Goal: Information Seeking & Learning: Check status

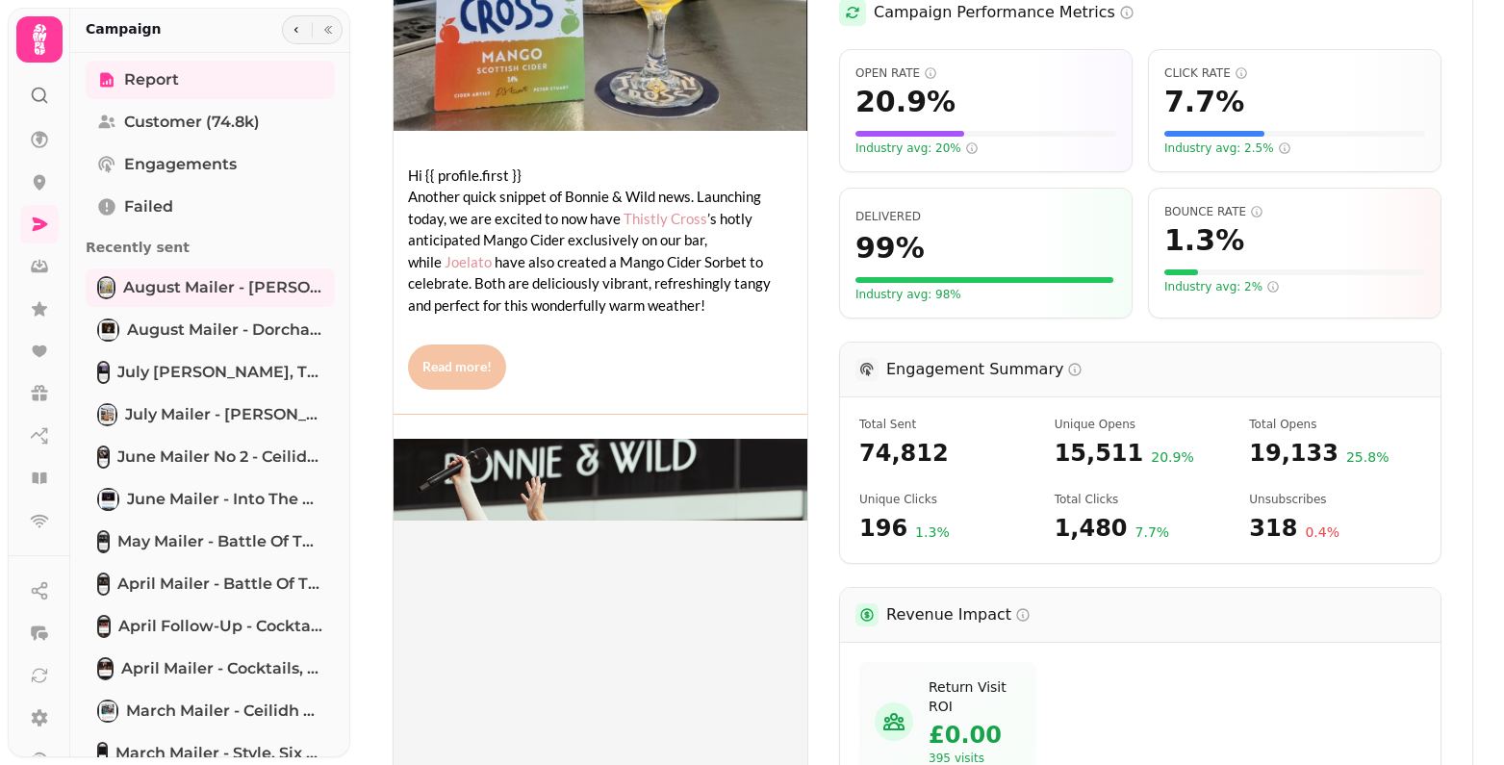
click at [596, 237] on img at bounding box center [601, 72] width 414 height 897
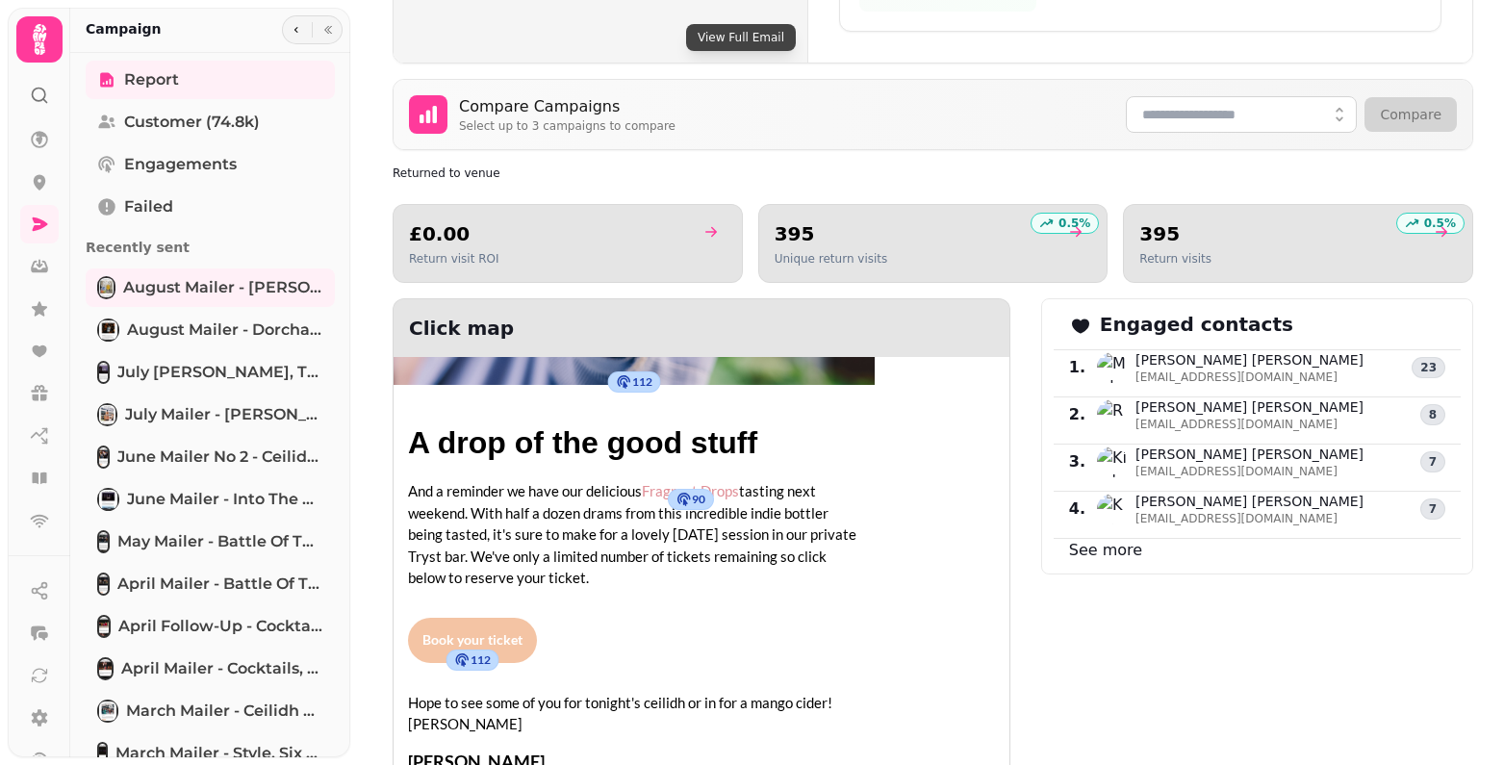
scroll to position [2195, 0]
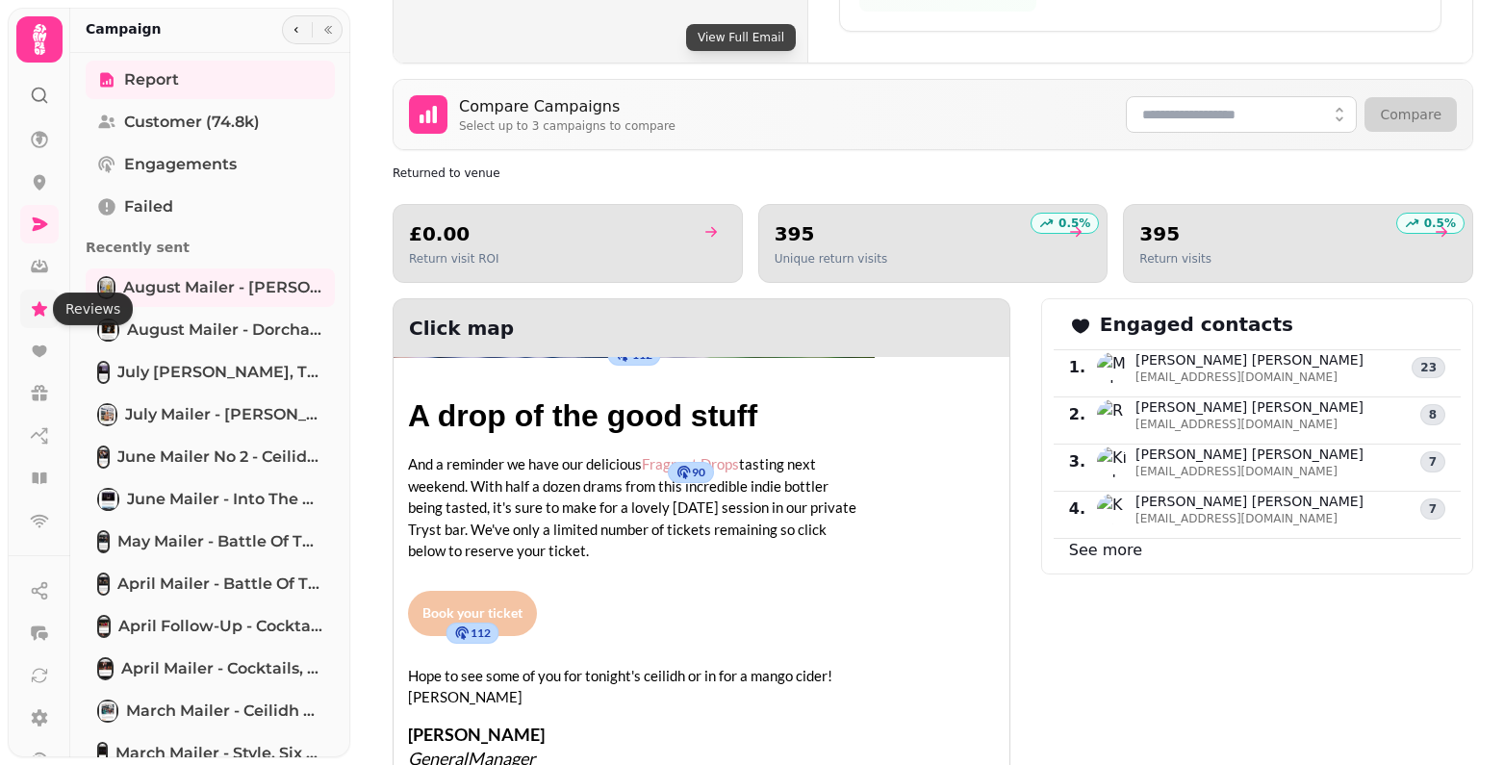
click at [38, 303] on icon at bounding box center [39, 308] width 19 height 19
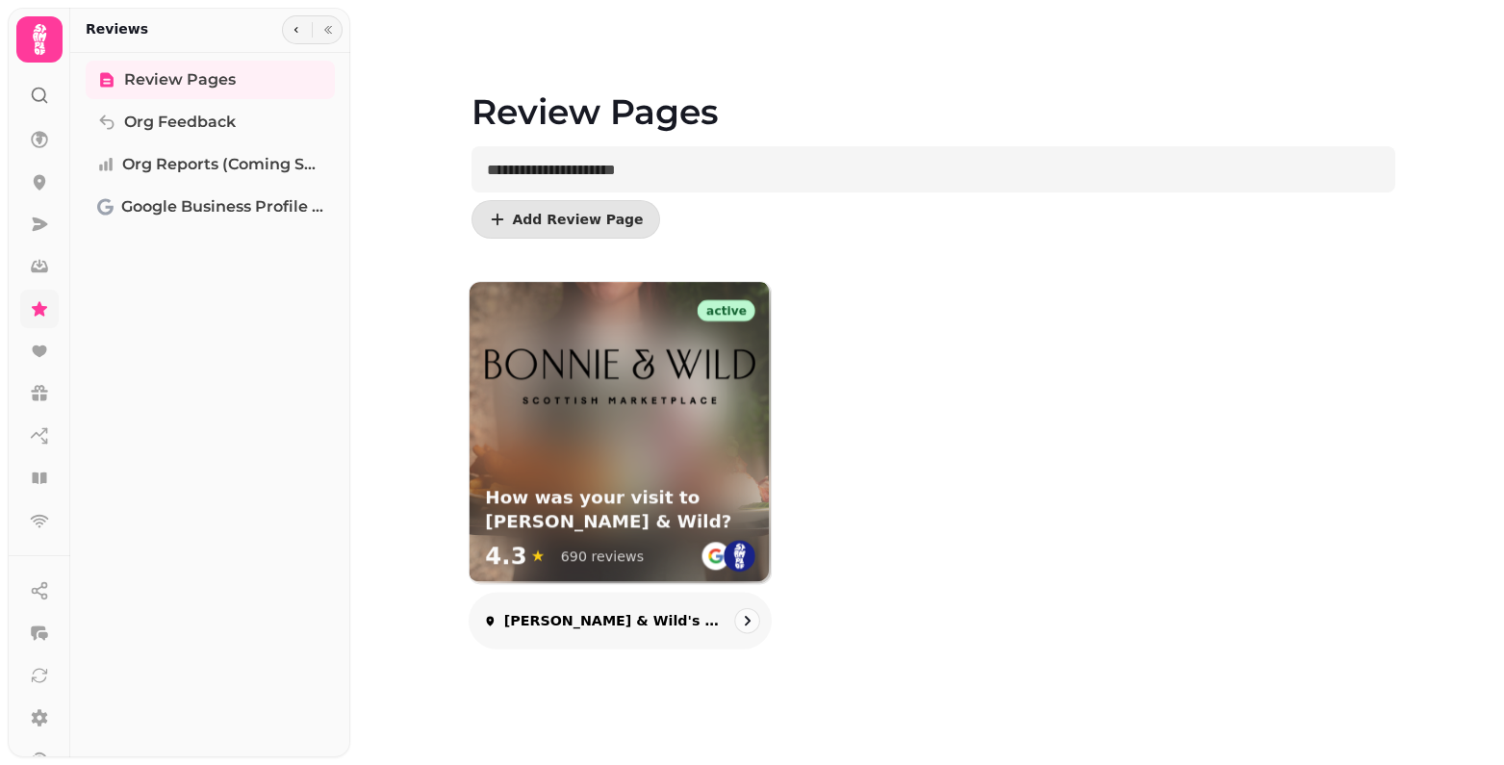
click at [577, 462] on div "active How was your visit to Bonnie & Wild? 4.3 ★ 690 reviews" at bounding box center [619, 432] width 301 height 301
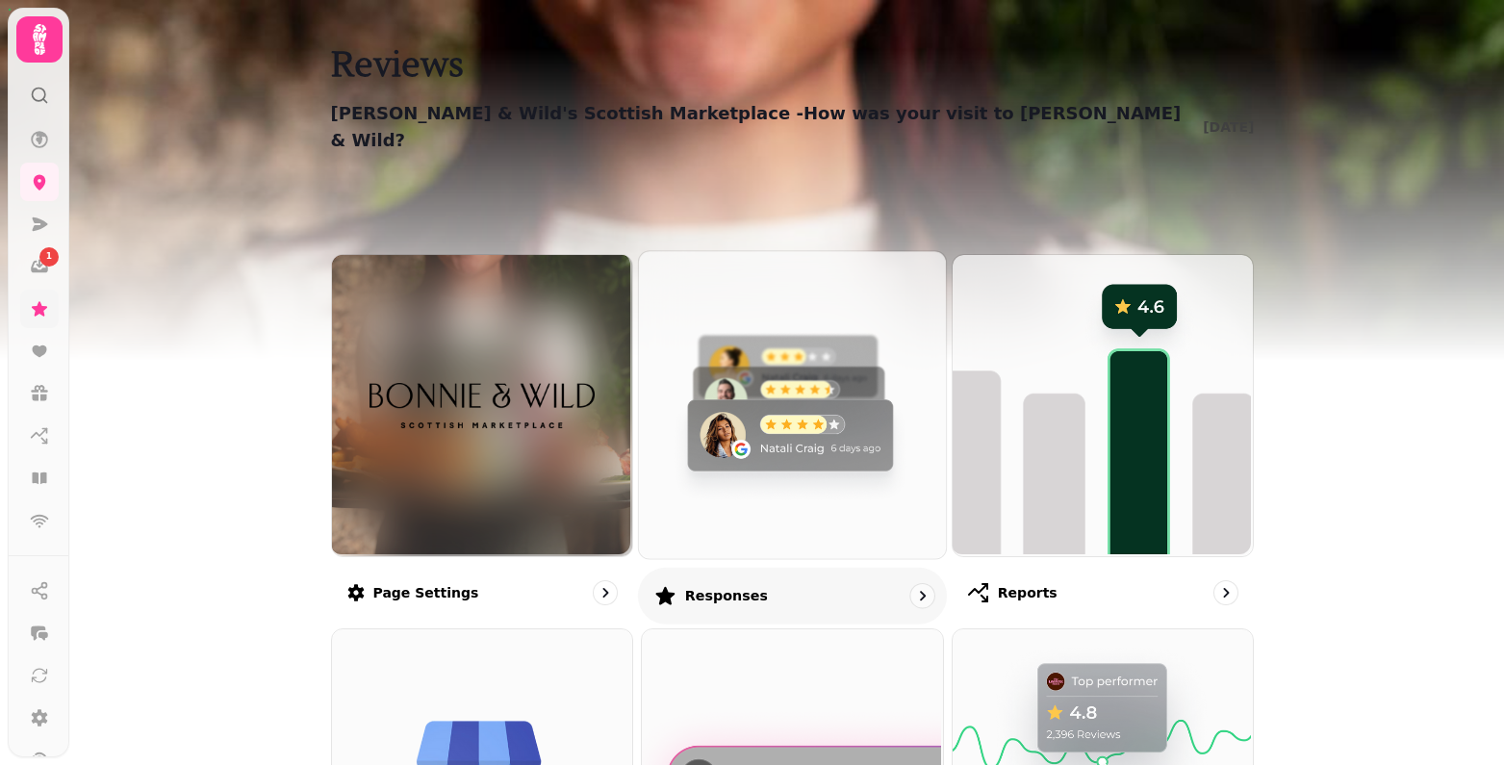
click at [796, 374] on img at bounding box center [790, 402] width 307 height 307
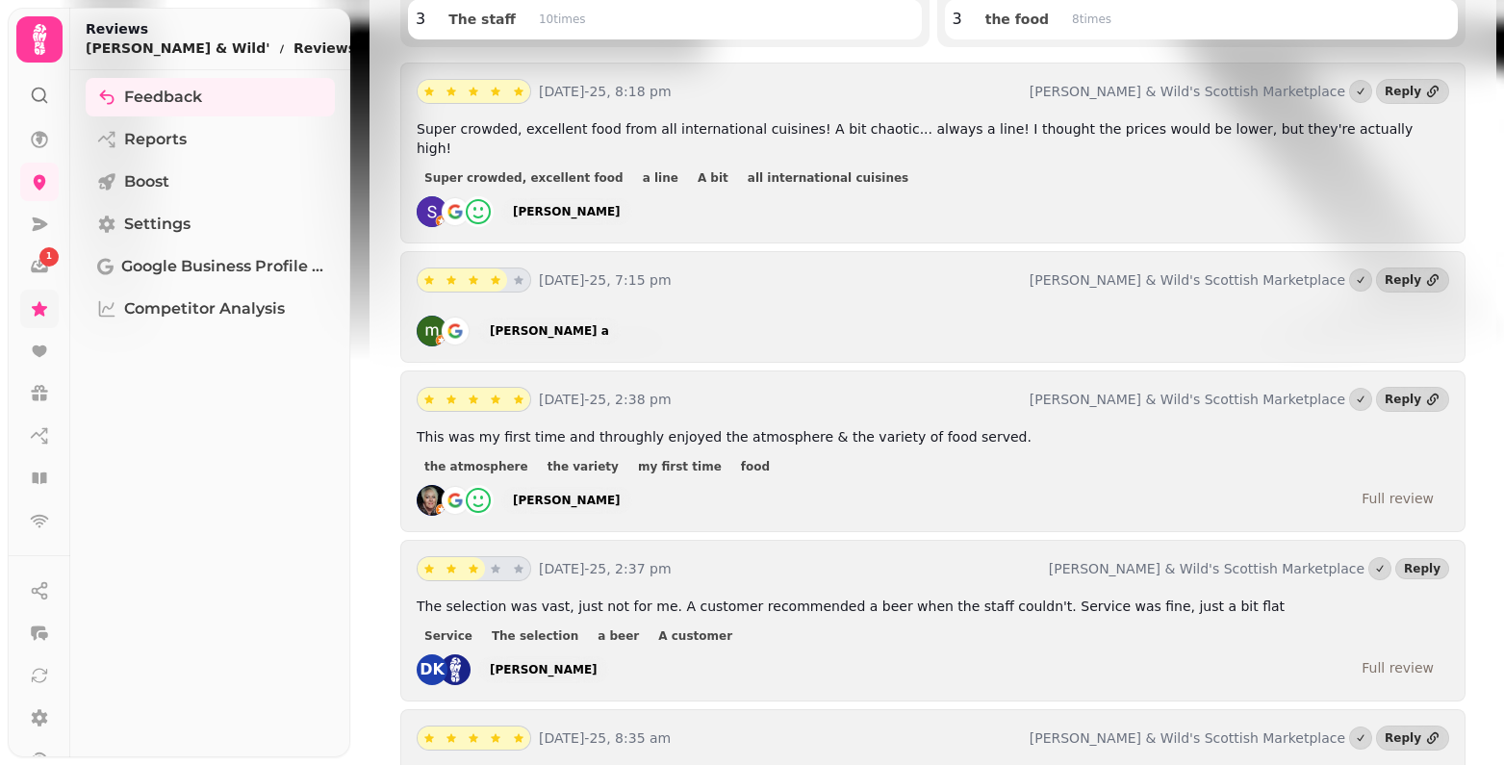
scroll to position [481, 0]
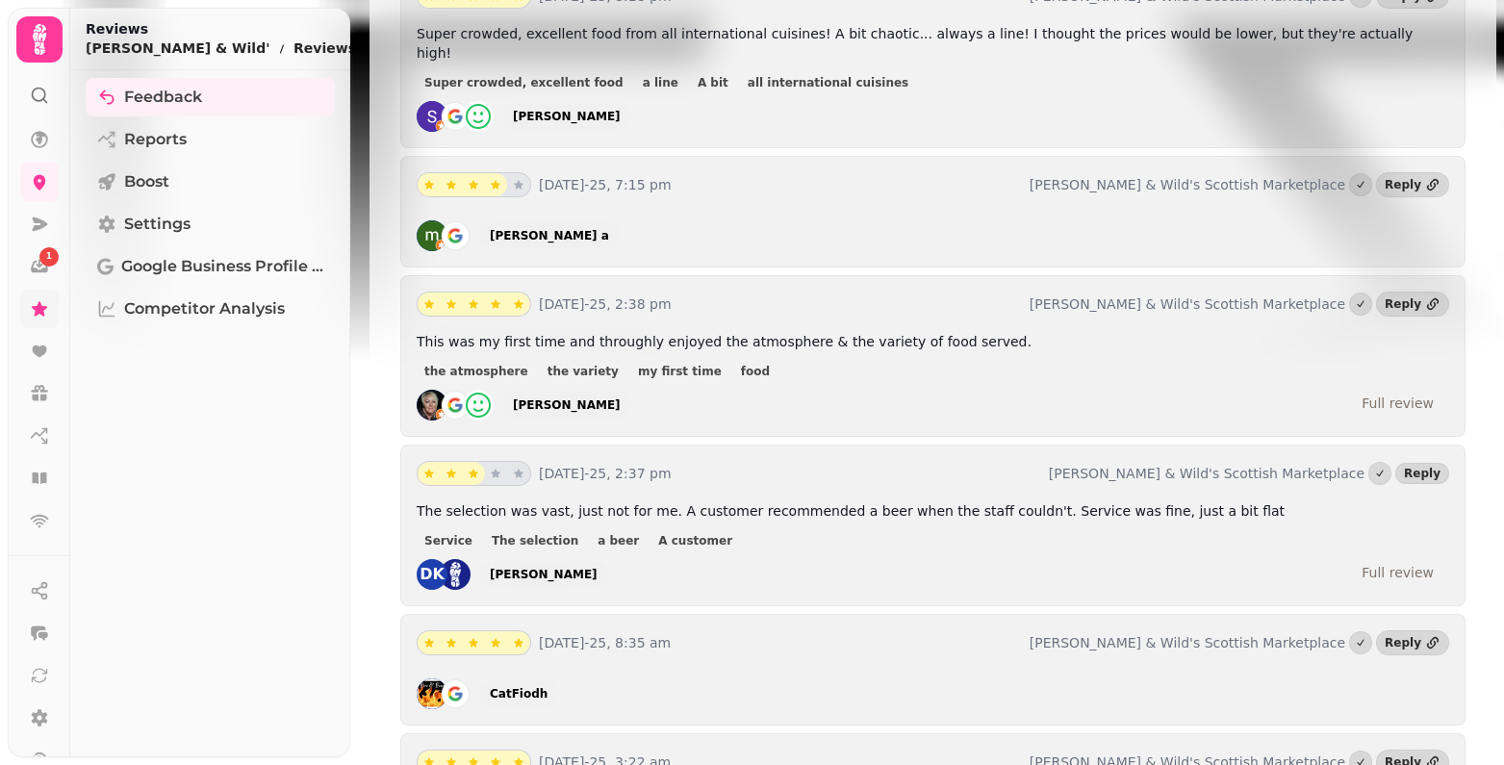
click at [836, 503] on span "The selection was vast, just not for me. A customer recommended a beer when the…" at bounding box center [851, 510] width 868 height 15
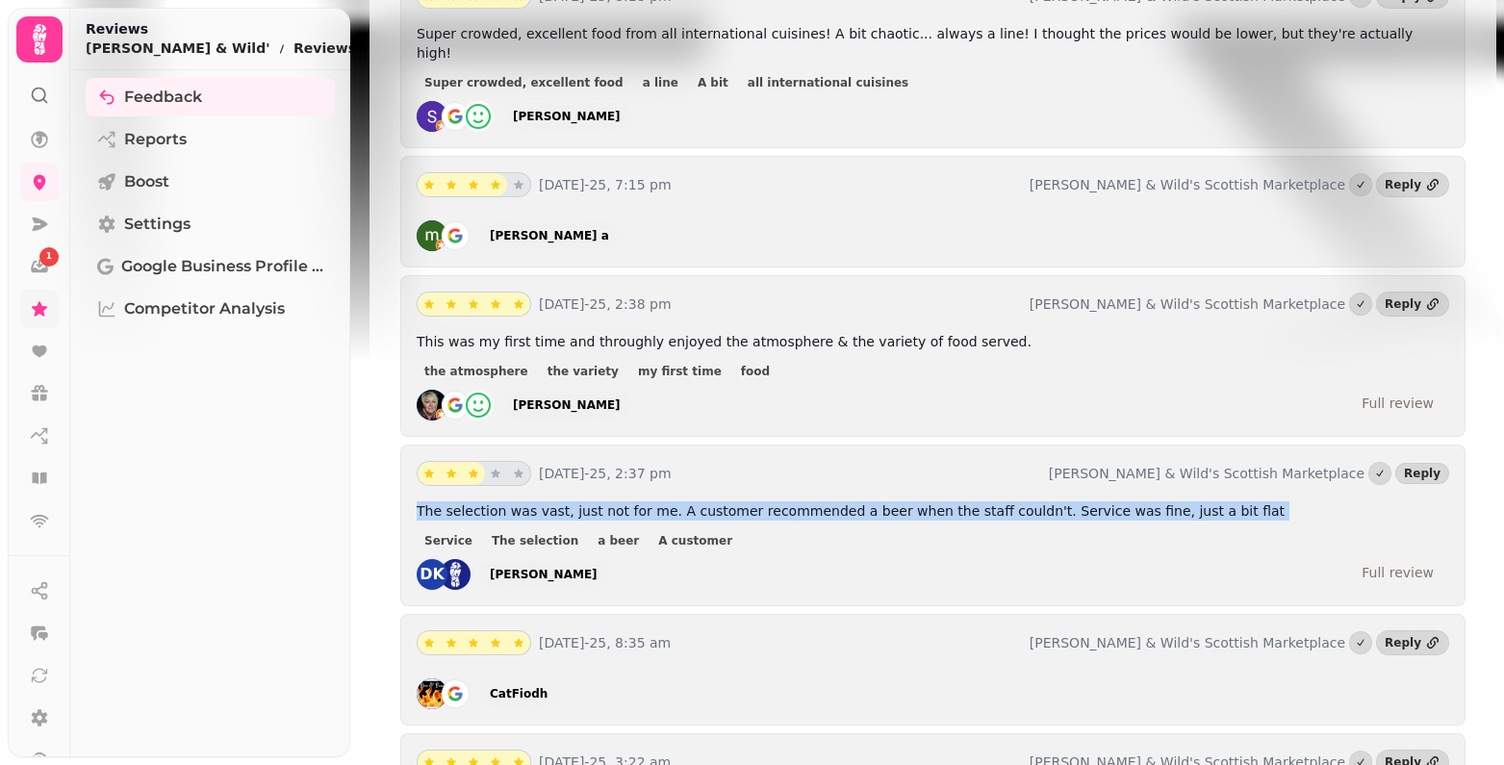
click at [836, 503] on span "The selection was vast, just not for me. A customer recommended a beer when the…" at bounding box center [851, 510] width 868 height 15
copy span "The selection was vast, just not for me. A customer recommended a beer when the…"
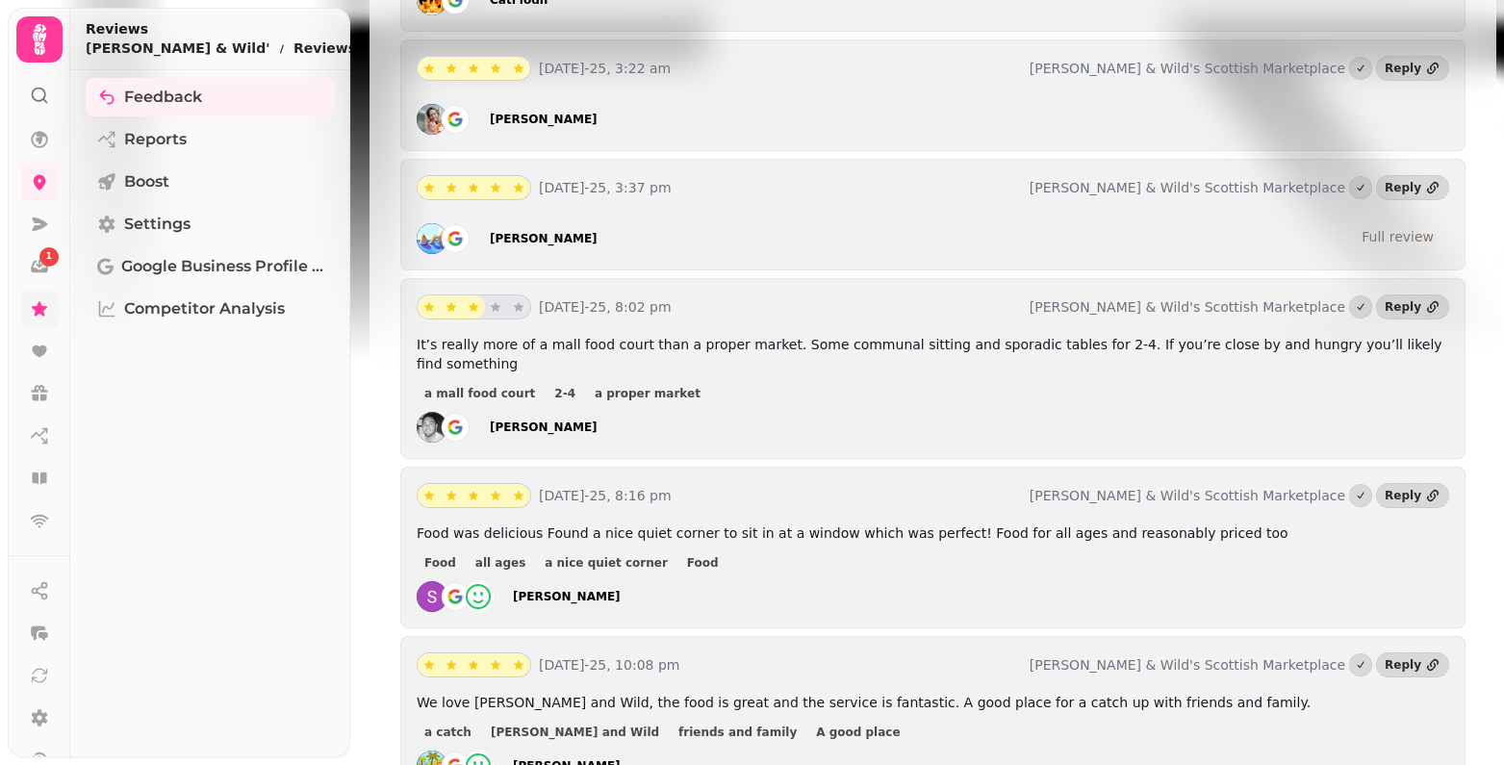
scroll to position [1155, 0]
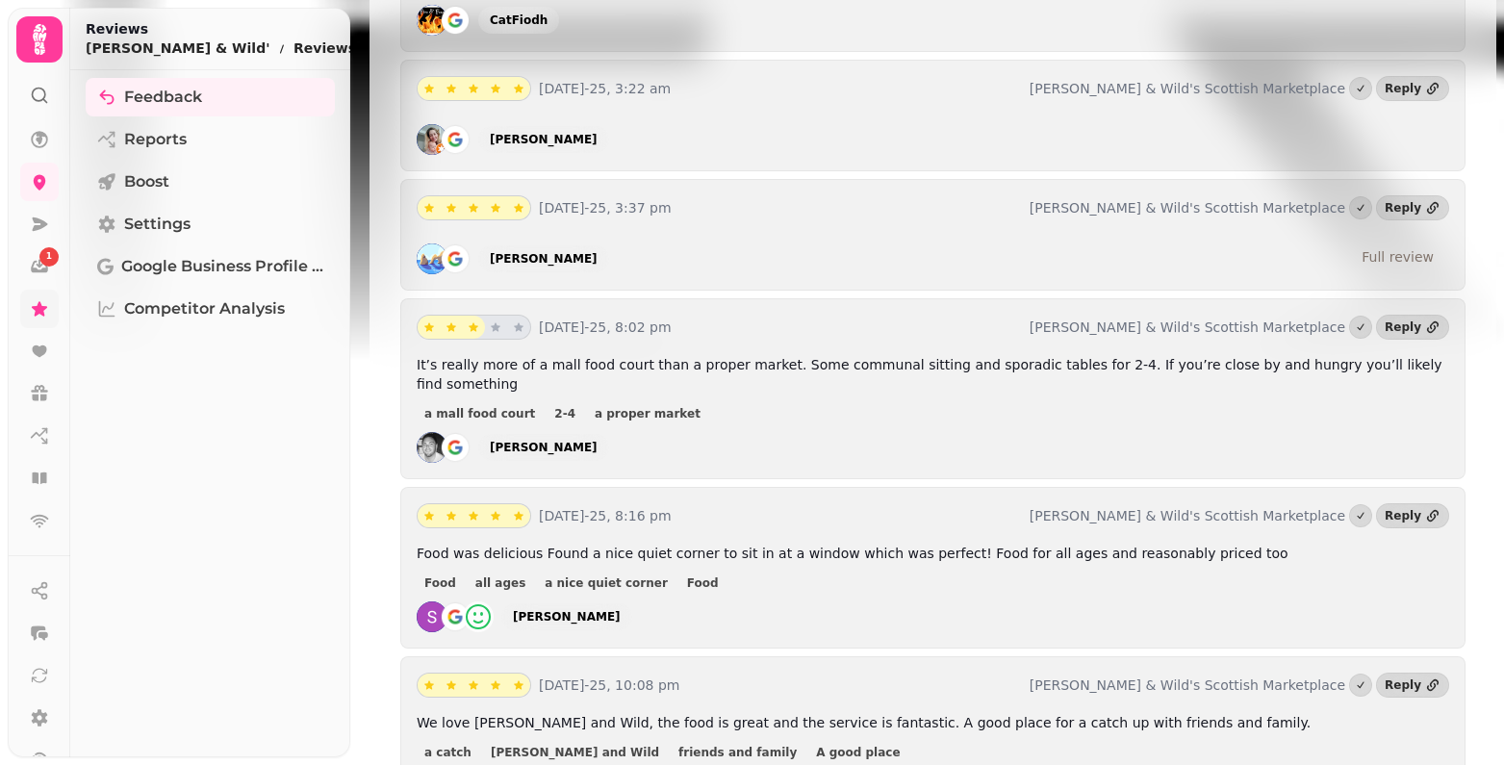
click at [617, 357] on span "It’s really more of a mall food court than a proper market. Some communal sitti…" at bounding box center [930, 374] width 1026 height 35
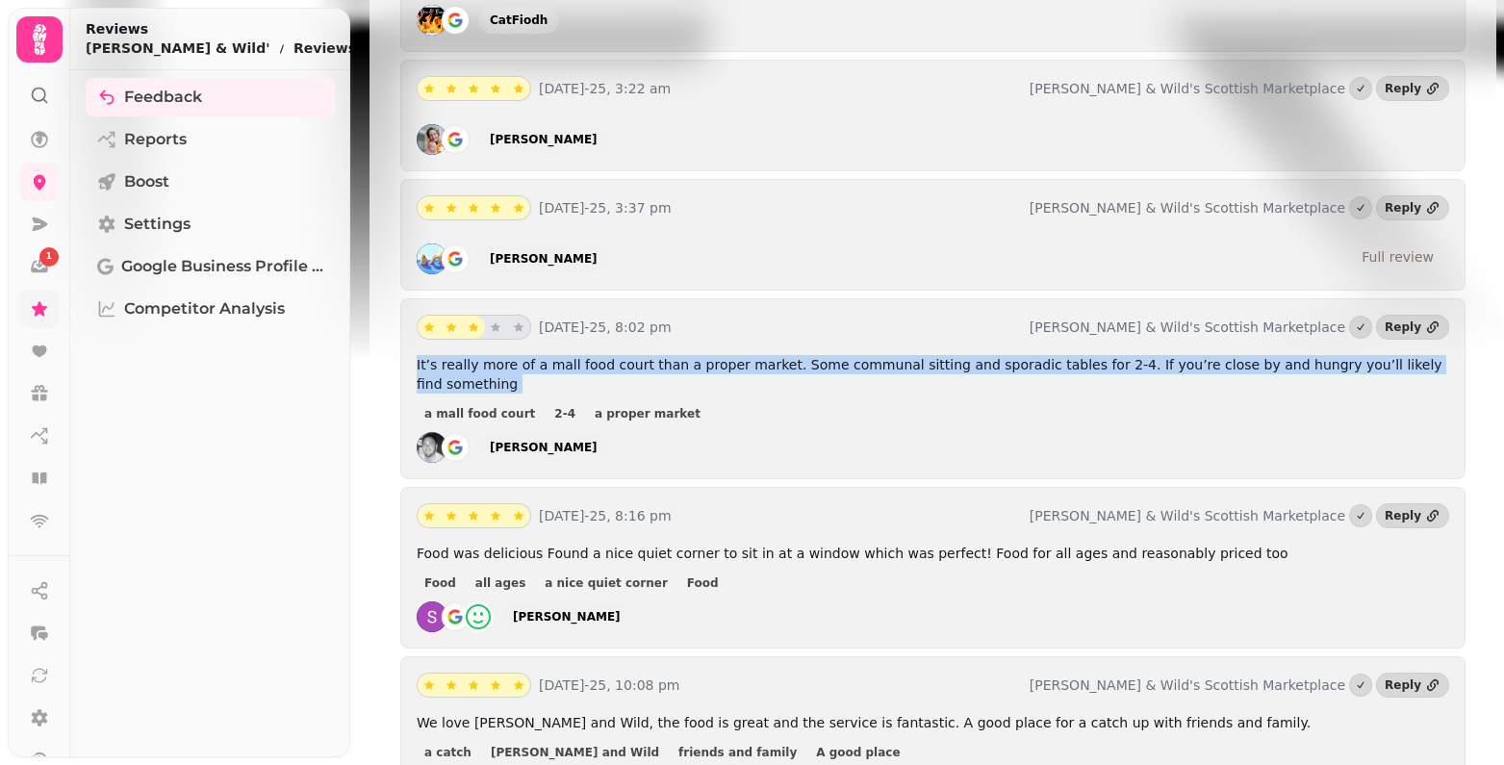
click at [617, 357] on span "It’s really more of a mall food court than a proper market. Some communal sitti…" at bounding box center [930, 374] width 1026 height 35
copy span "It’s really more of a mall food court than a proper market. Some communal sitti…"
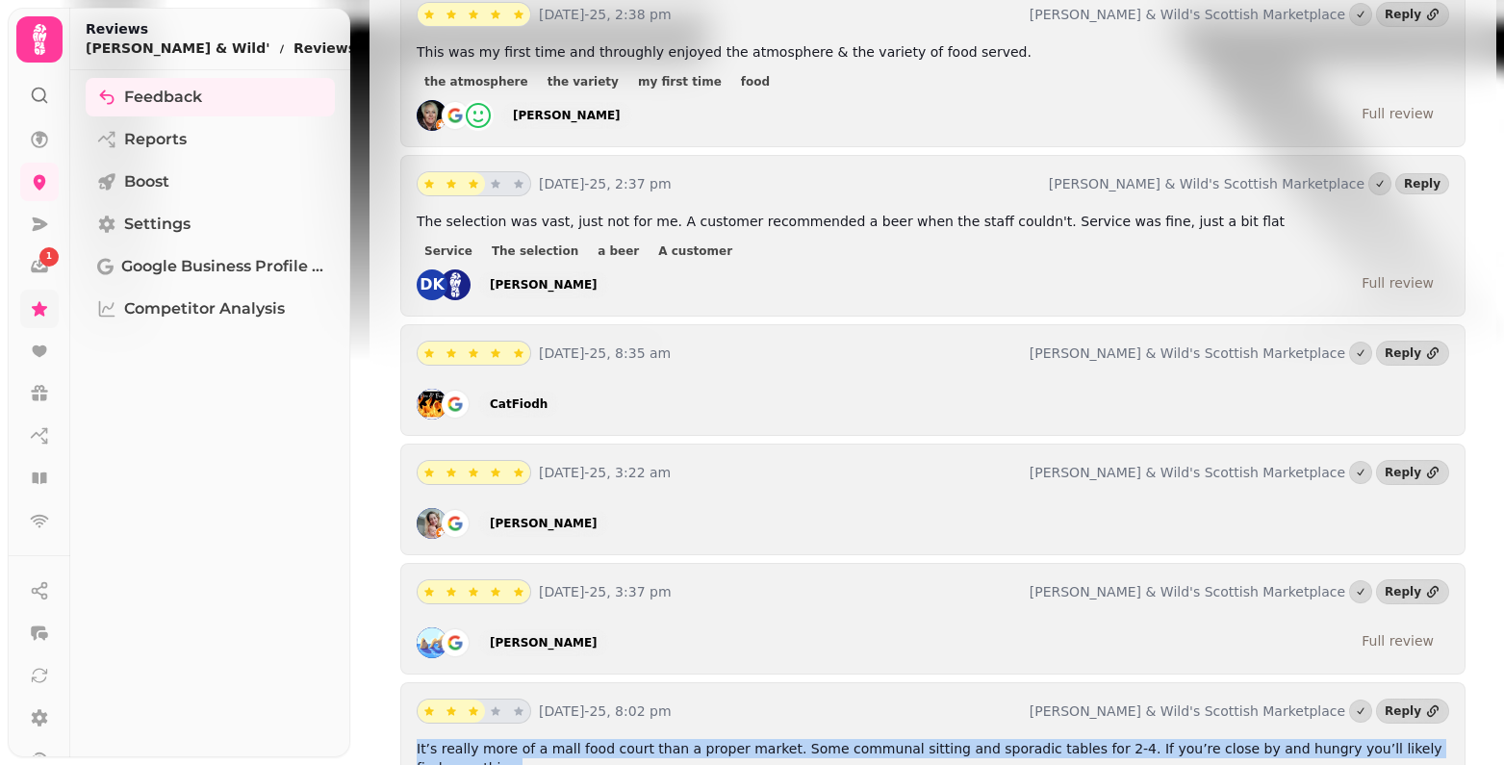
scroll to position [770, 0]
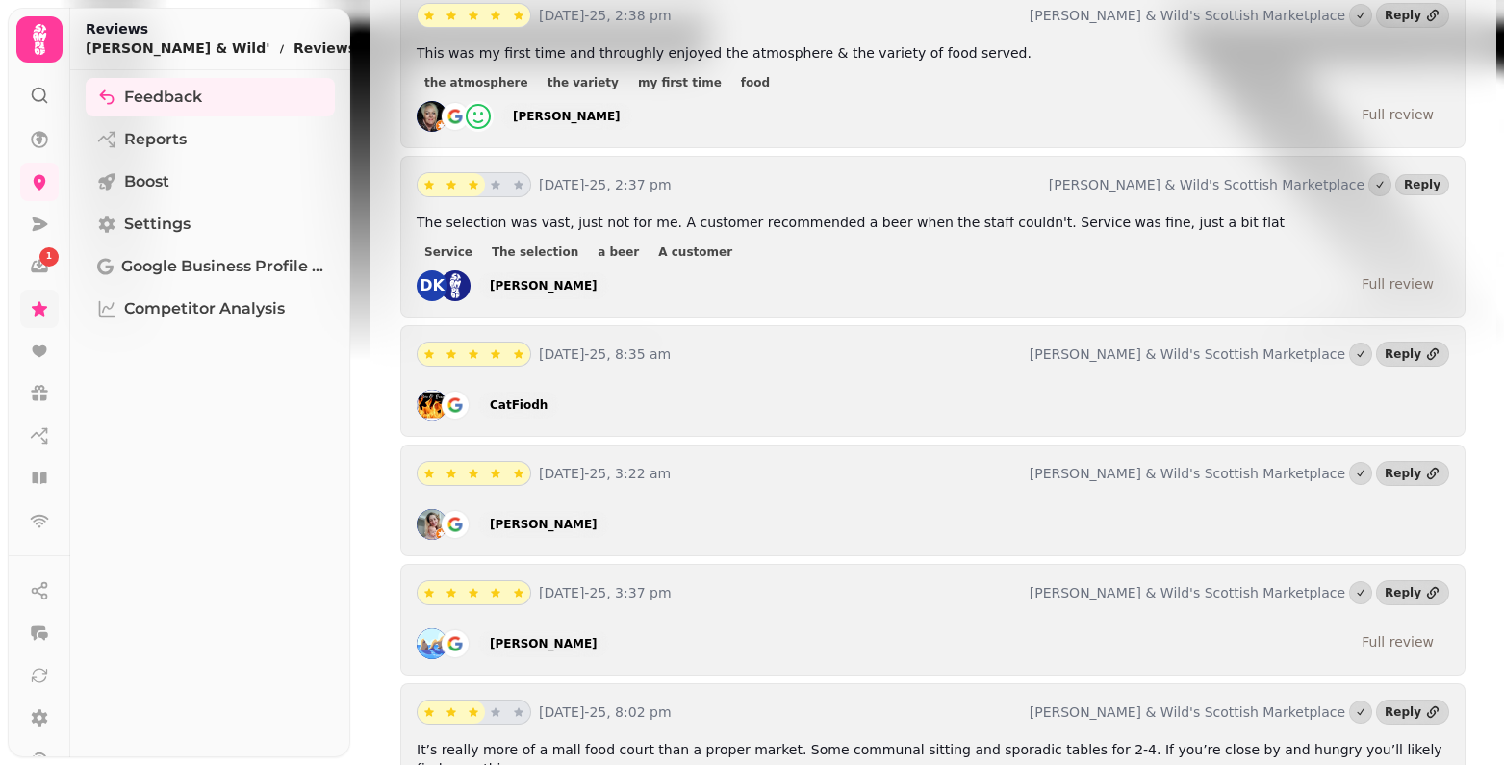
click at [650, 215] on span "The selection was vast, just not for me. A customer recommended a beer when the…" at bounding box center [851, 222] width 868 height 15
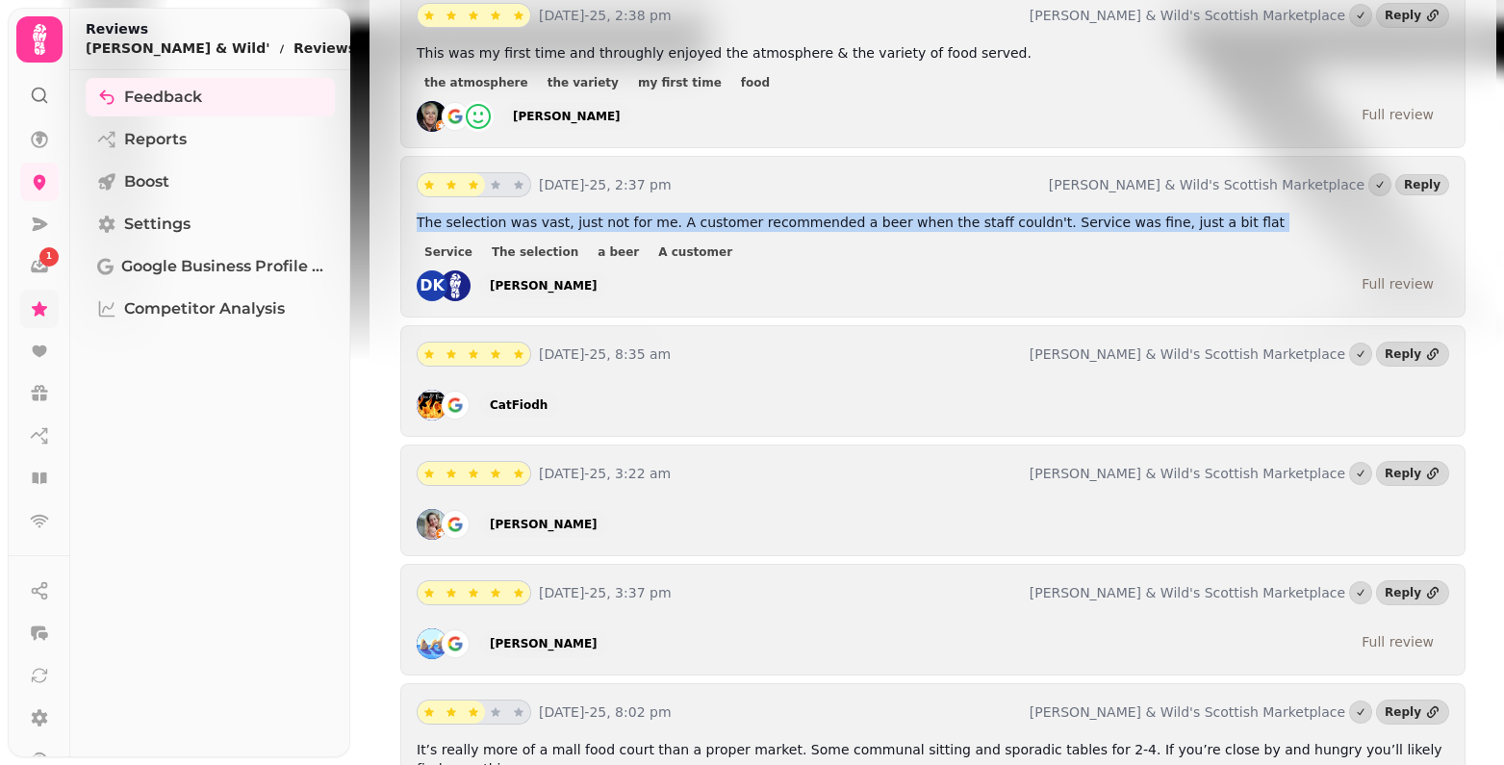
click at [650, 215] on span "The selection was vast, just not for me. A customer recommended a beer when the…" at bounding box center [851, 222] width 868 height 15
copy span "The selection was vast, just not for me. A customer recommended a beer when the…"
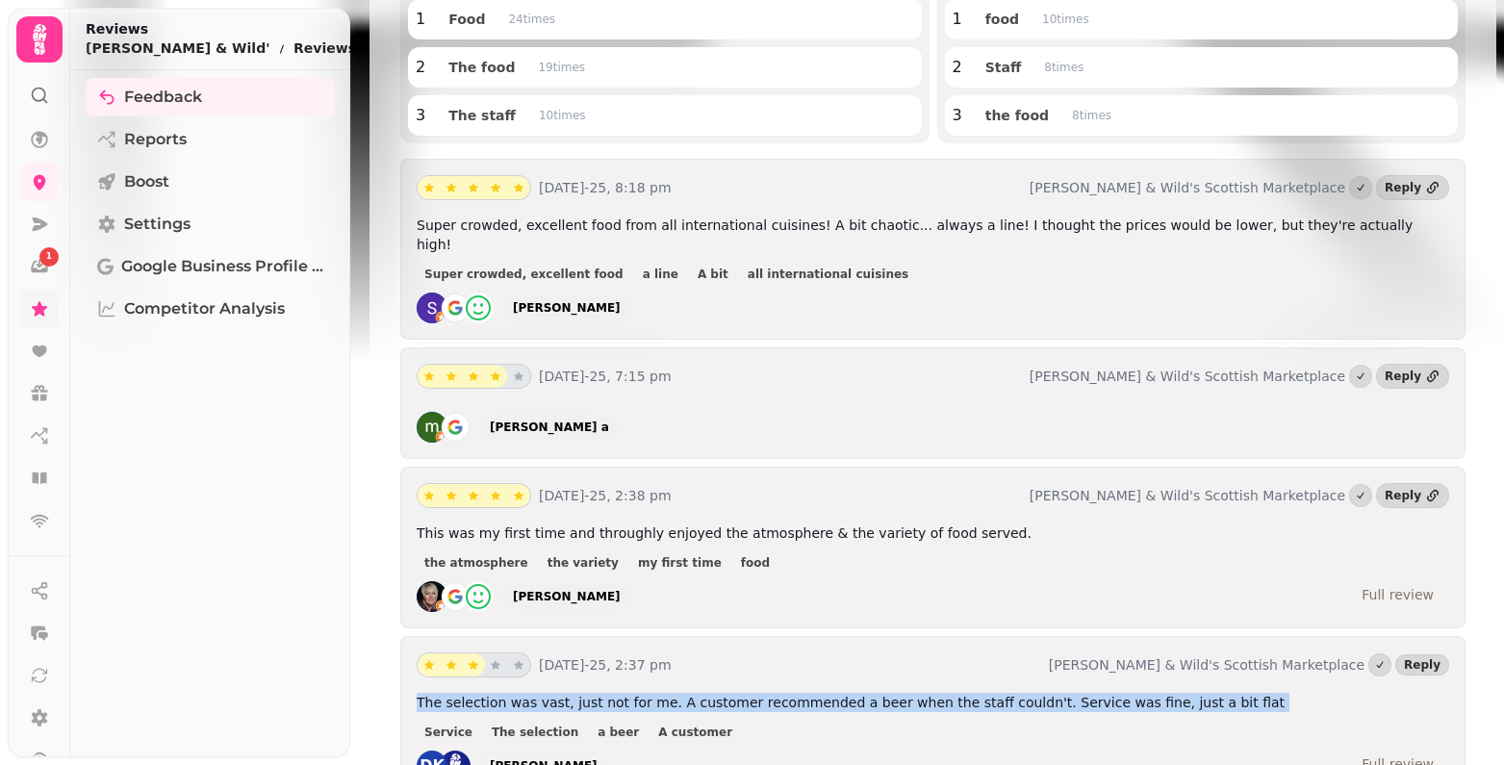
scroll to position [289, 0]
click at [33, 222] on icon at bounding box center [39, 224] width 19 height 19
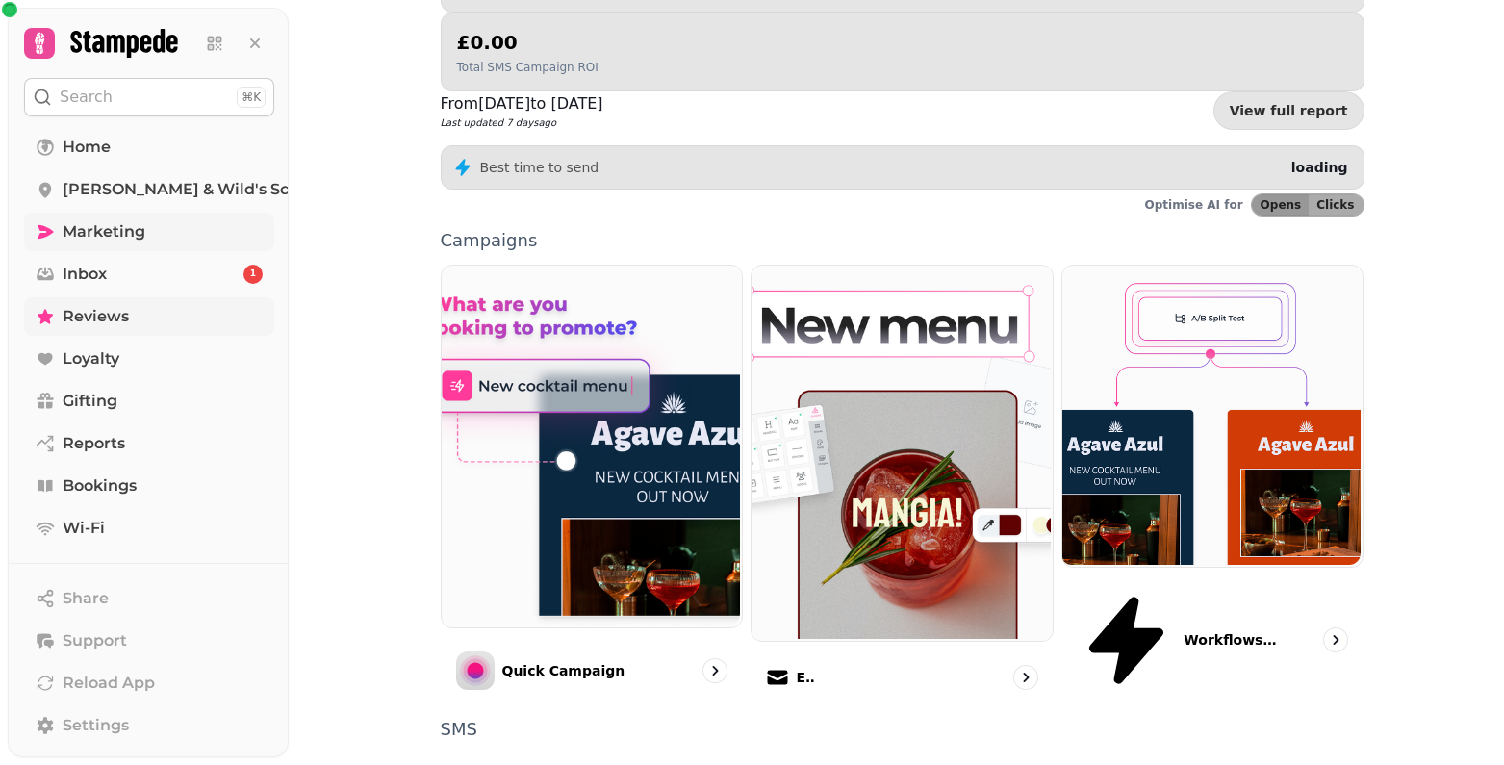
scroll to position [385, 0]
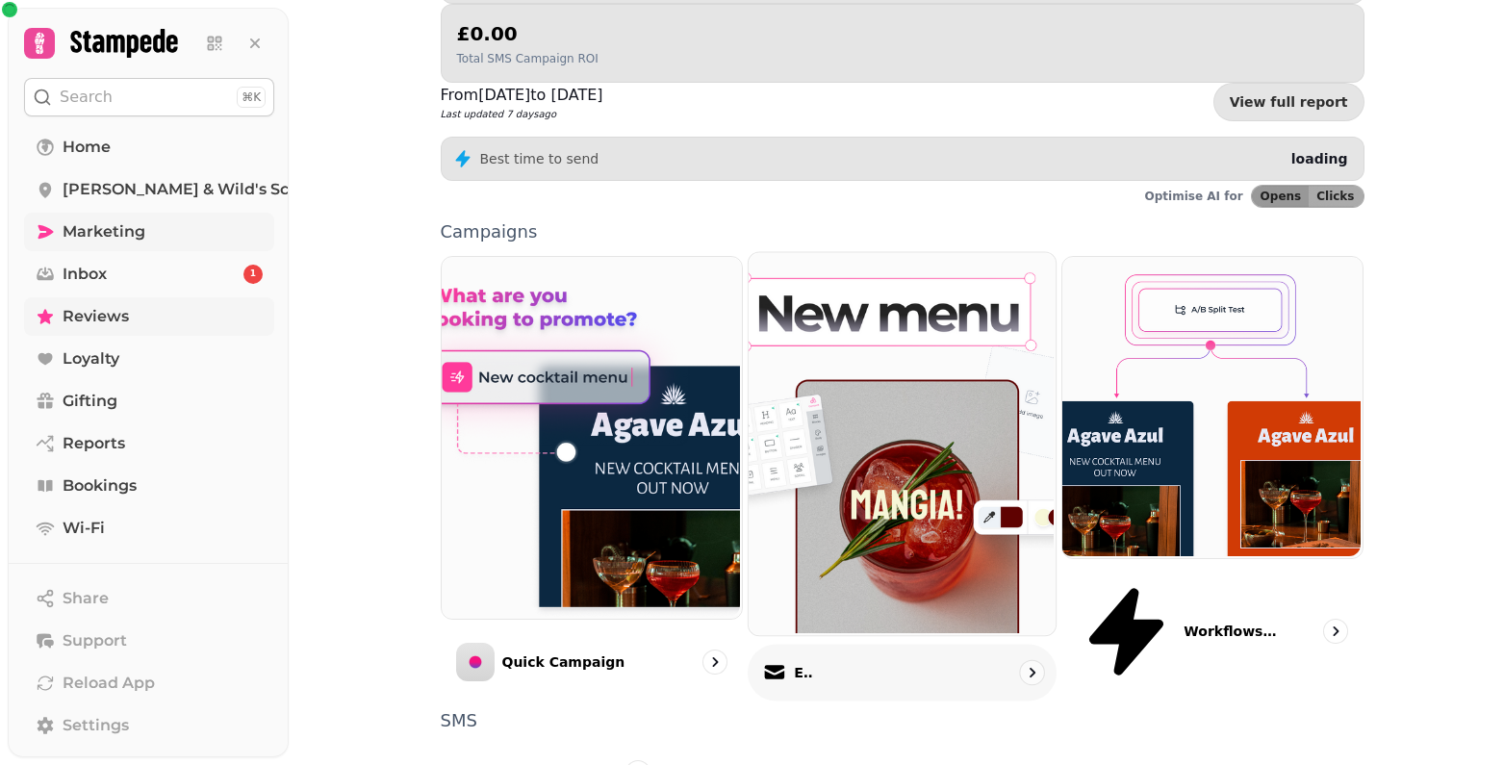
click at [813, 663] on p "Email" at bounding box center [803, 672] width 19 height 19
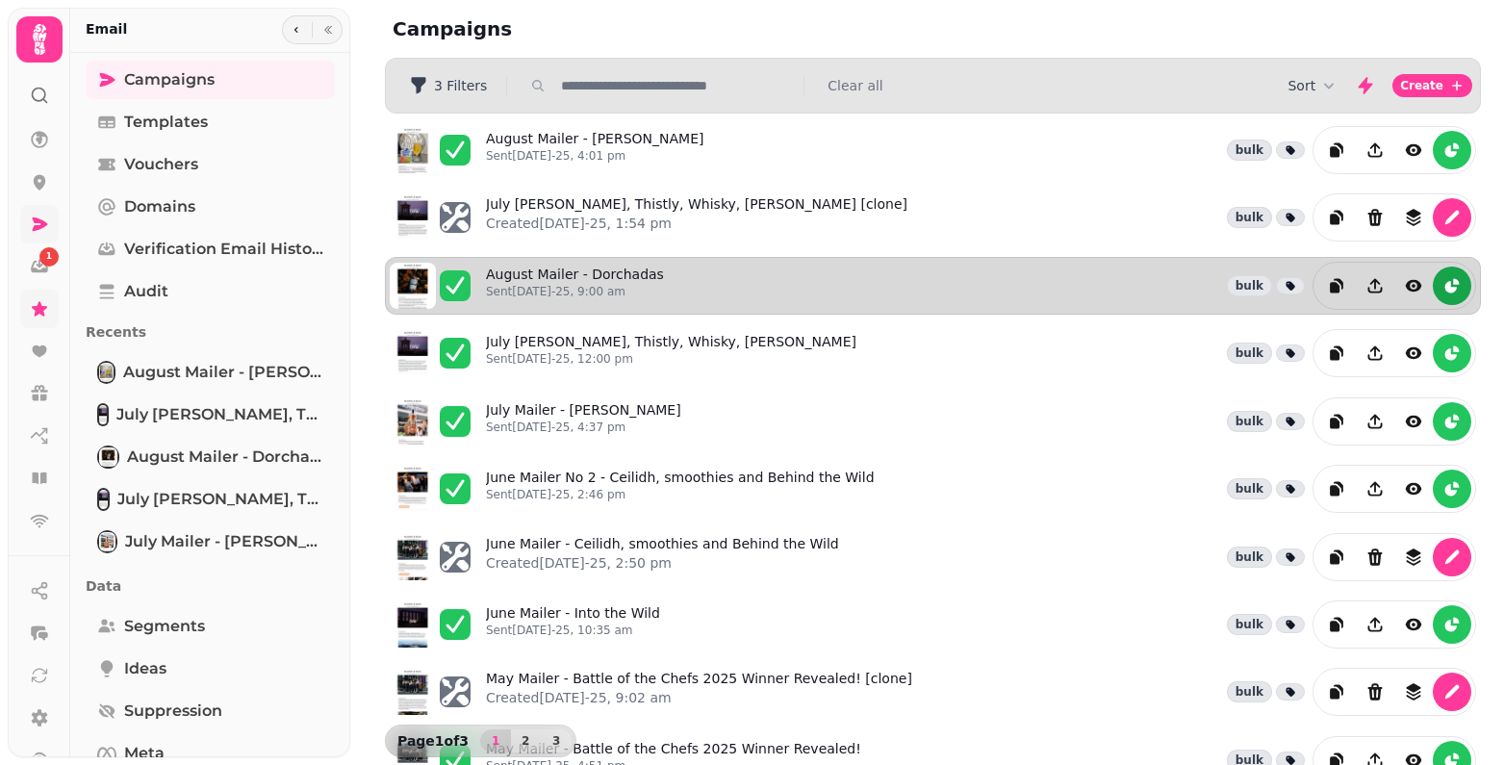
drag, startPoint x: 1438, startPoint y: 284, endPoint x: 1426, endPoint y: 282, distance: 12.7
click at [1433, 282] on button "reports" at bounding box center [1452, 286] width 38 height 38
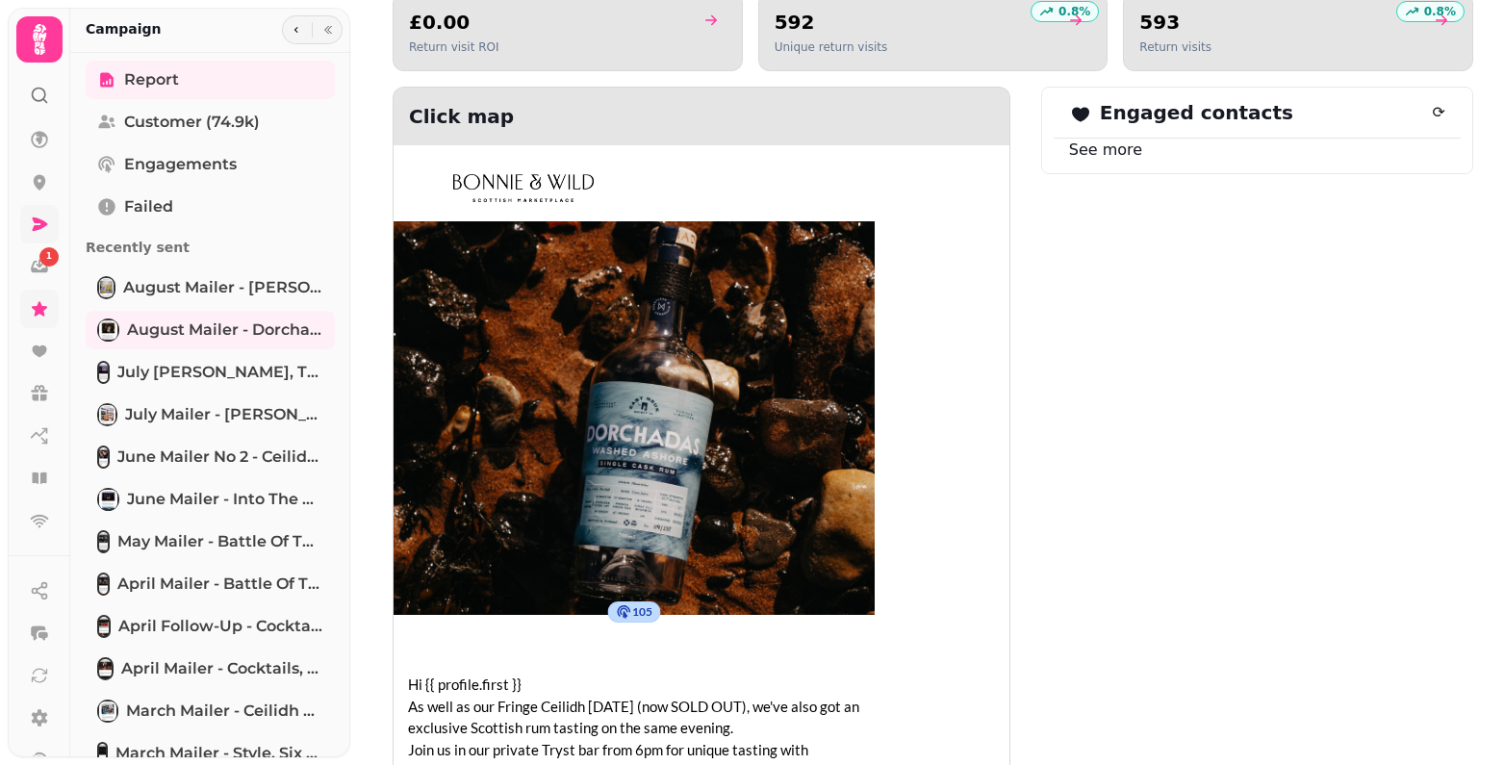
scroll to position [1787, 0]
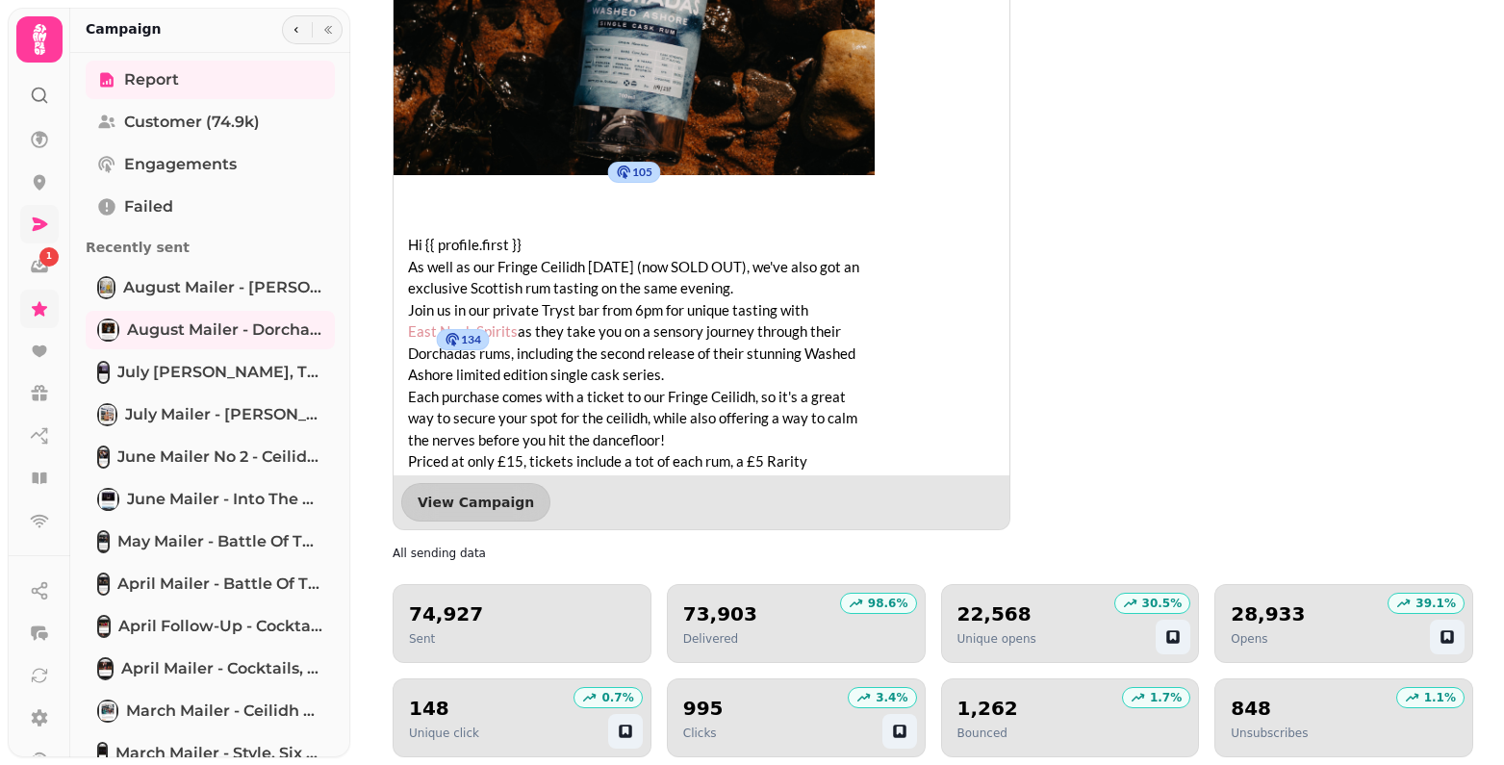
click at [983, 612] on h2 "22,568" at bounding box center [996, 613] width 79 height 27
copy h2 "22,568"
click at [688, 616] on h2 "73,903" at bounding box center [720, 613] width 74 height 27
click at [445, 616] on h2 "74,927" at bounding box center [446, 613] width 74 height 27
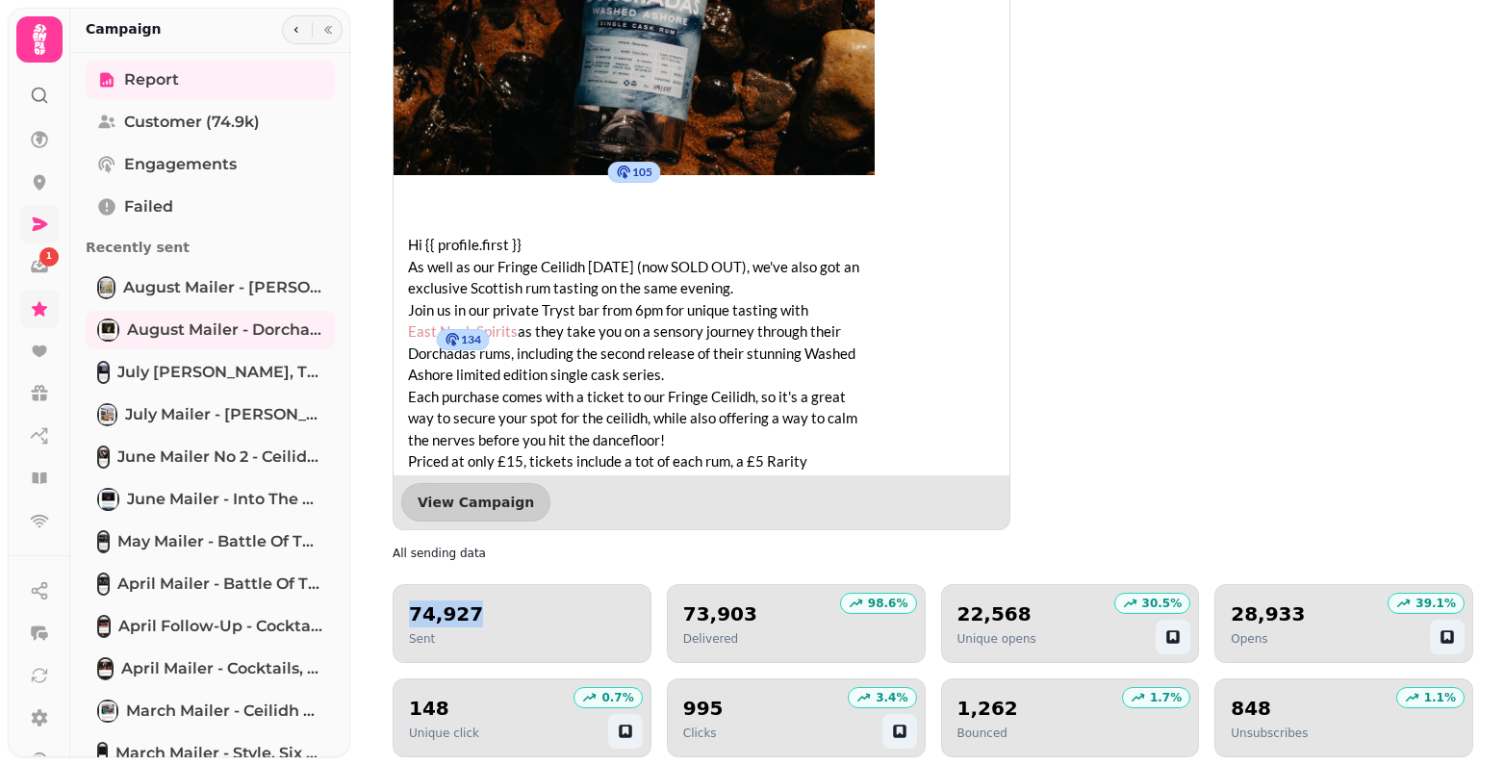
click at [445, 616] on h2 "74,927" at bounding box center [446, 613] width 74 height 27
copy h2 "74,927"
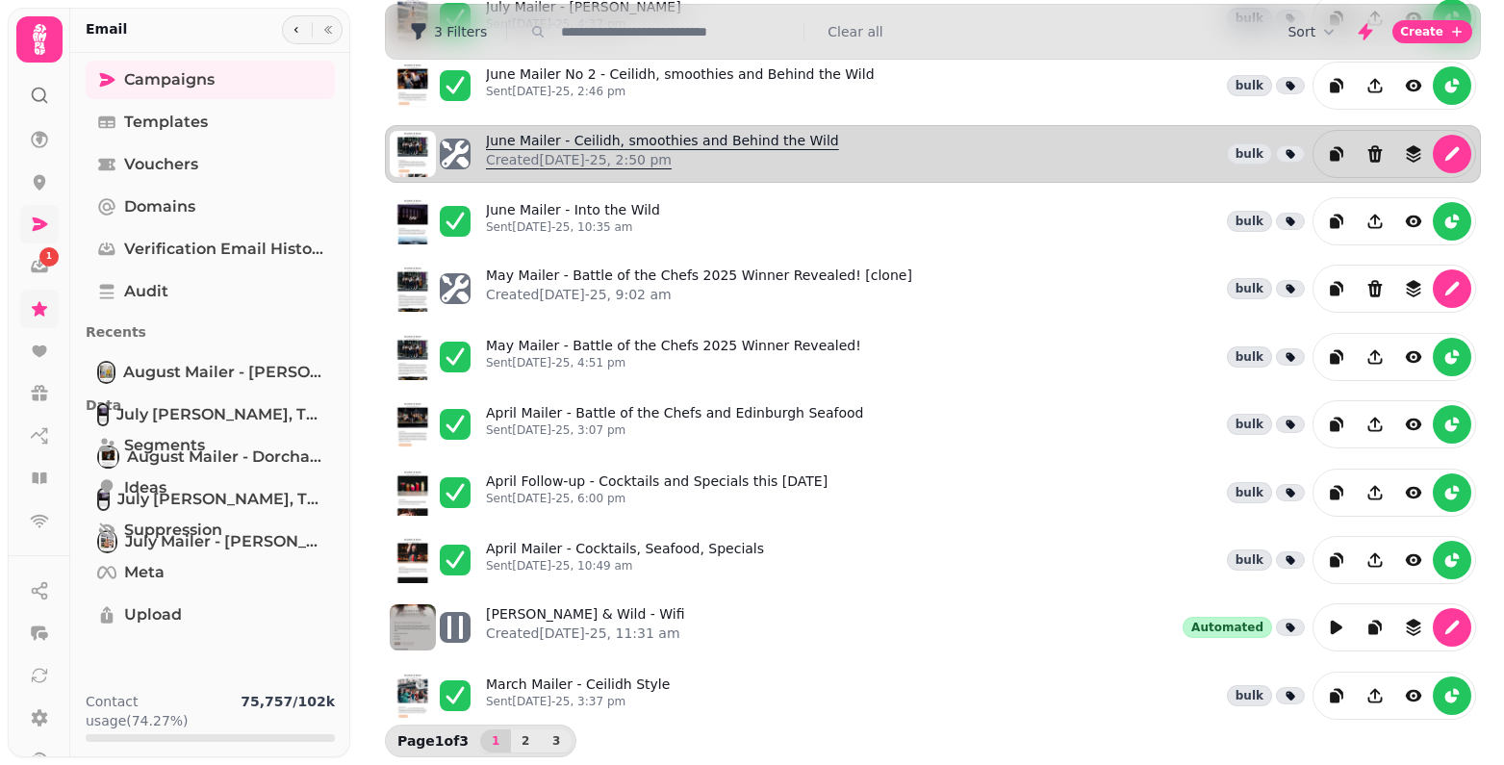
scroll to position [403, 0]
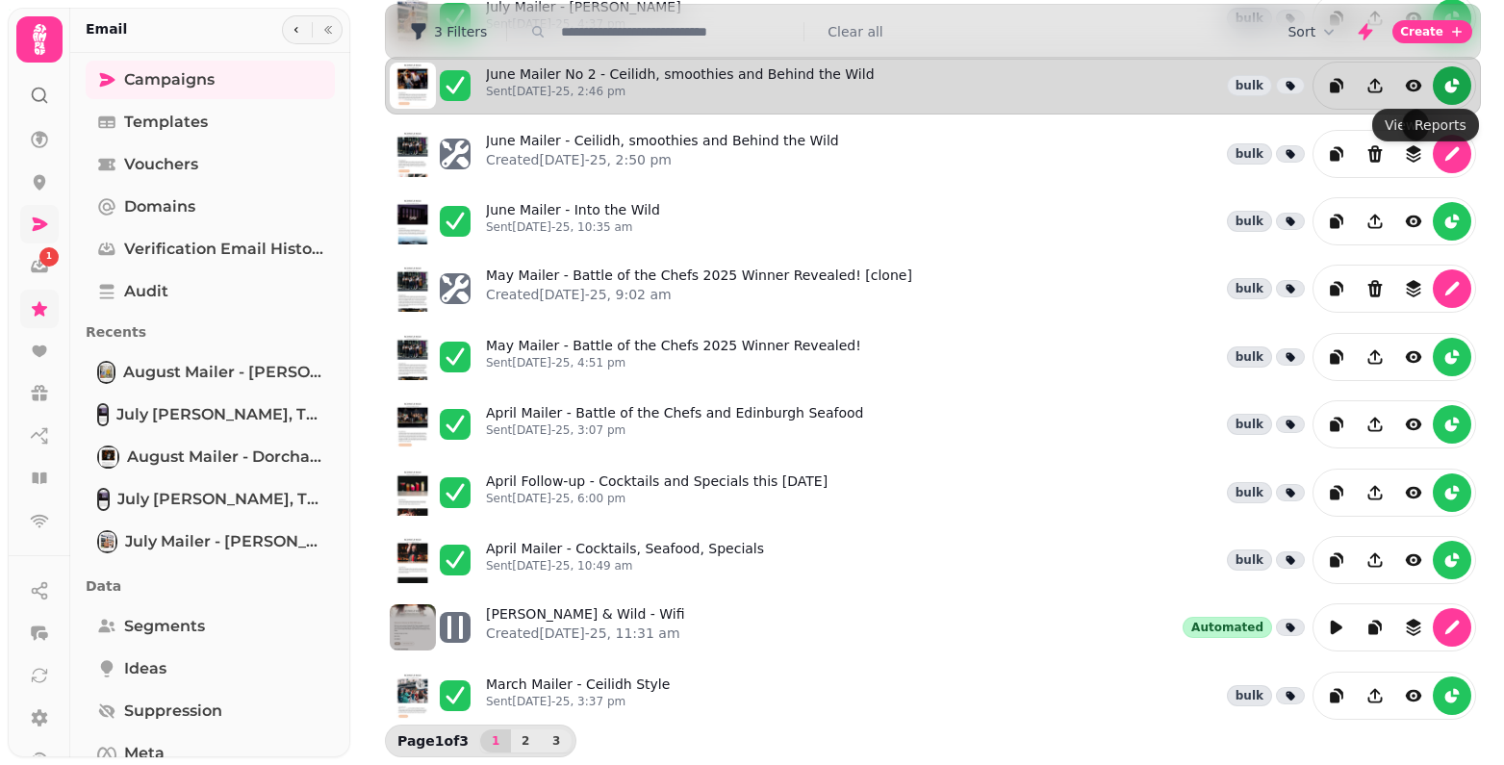
click at [1445, 86] on icon "reports" at bounding box center [1451, 87] width 12 height 12
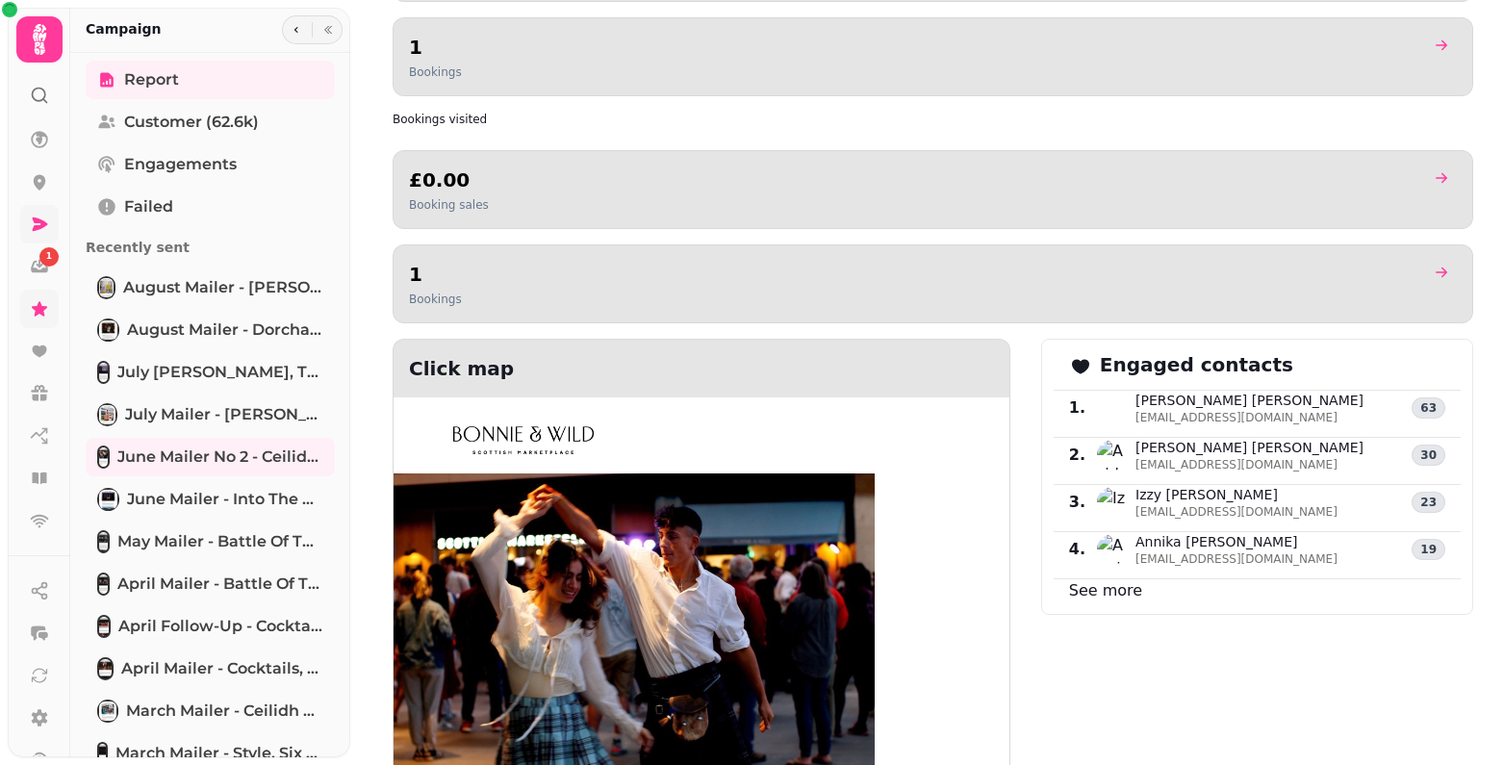
scroll to position [2268, 0]
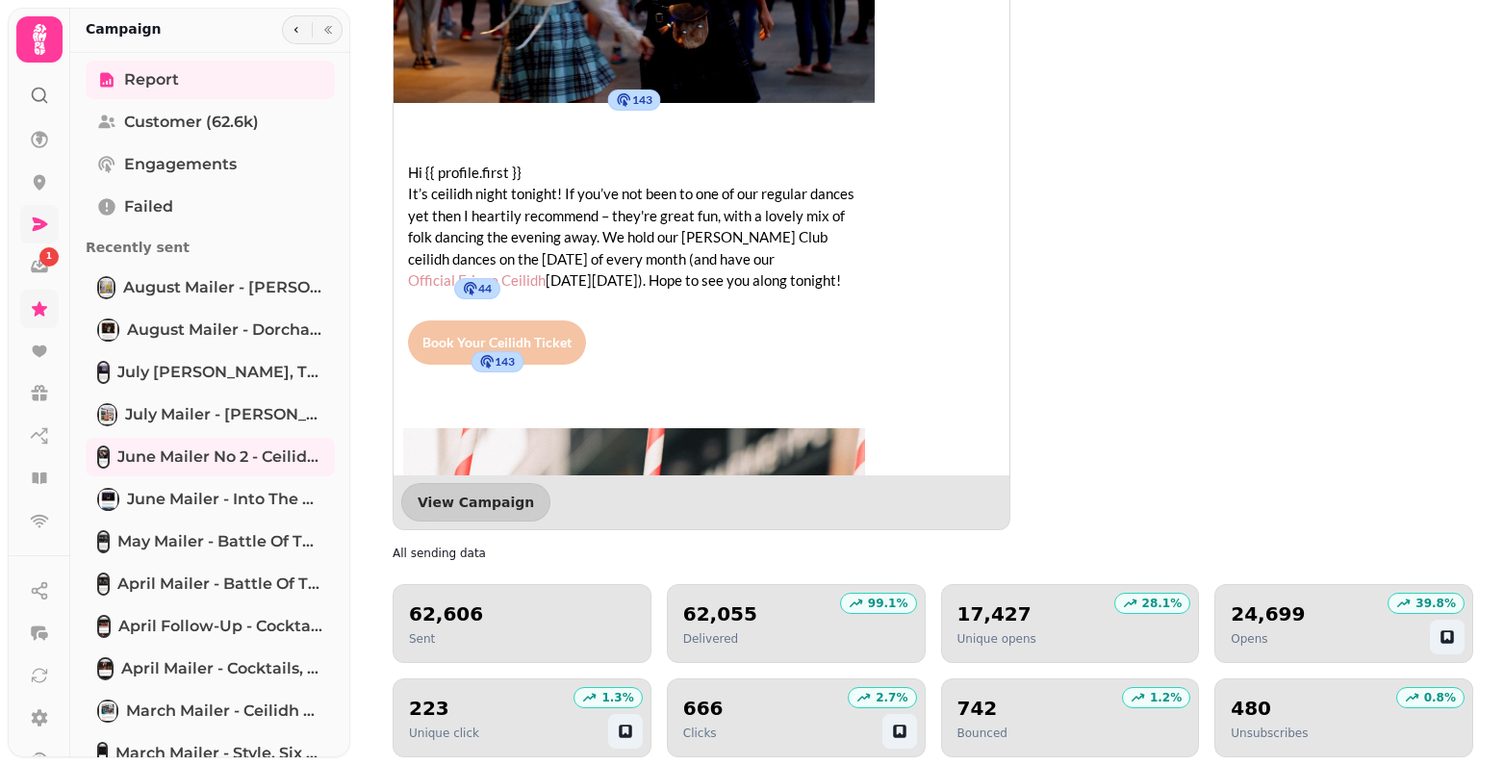
click at [962, 605] on h2 "17,427" at bounding box center [996, 613] width 79 height 27
copy h2 "17,427"
click at [440, 607] on h2 "62,606" at bounding box center [446, 613] width 74 height 27
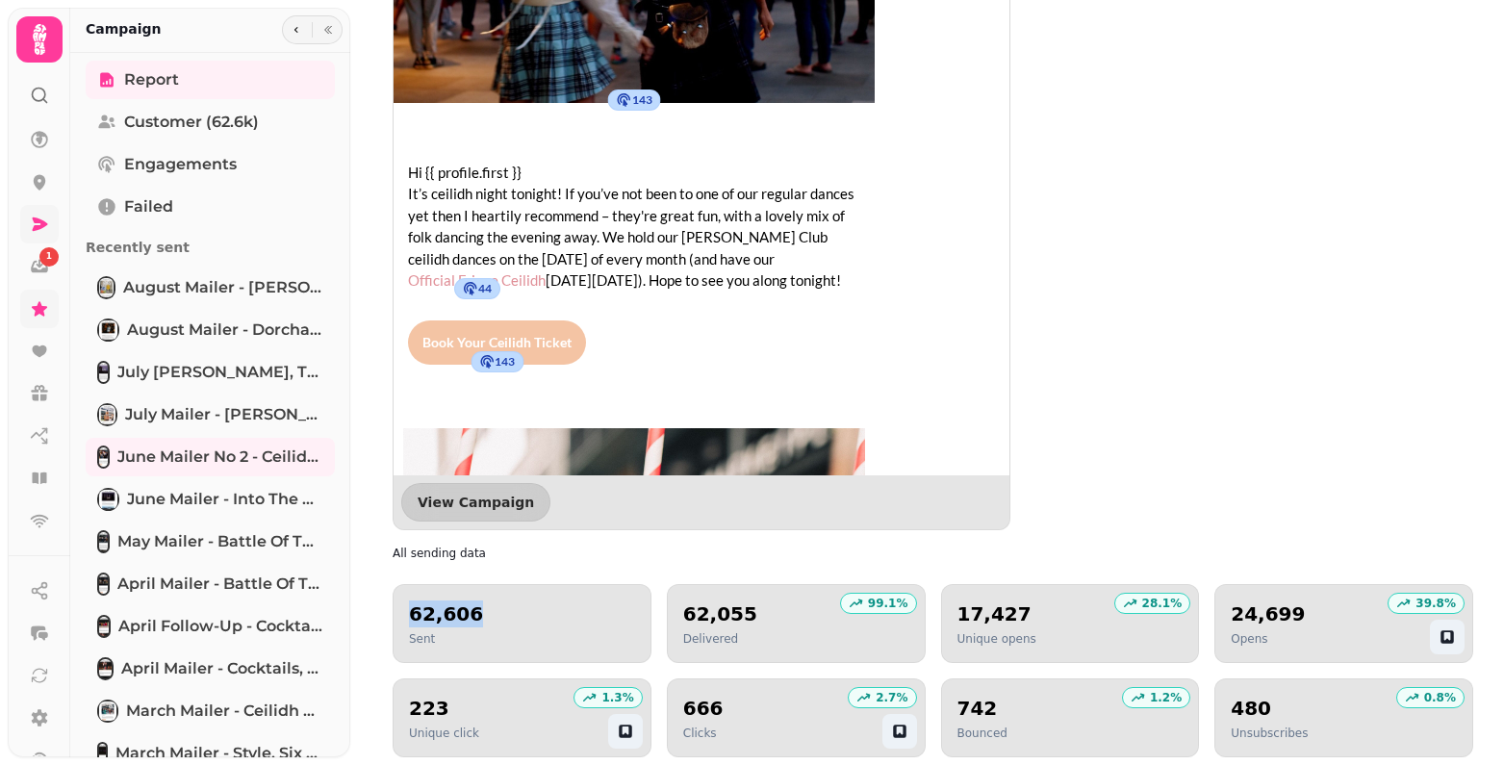
copy h2 "62,606"
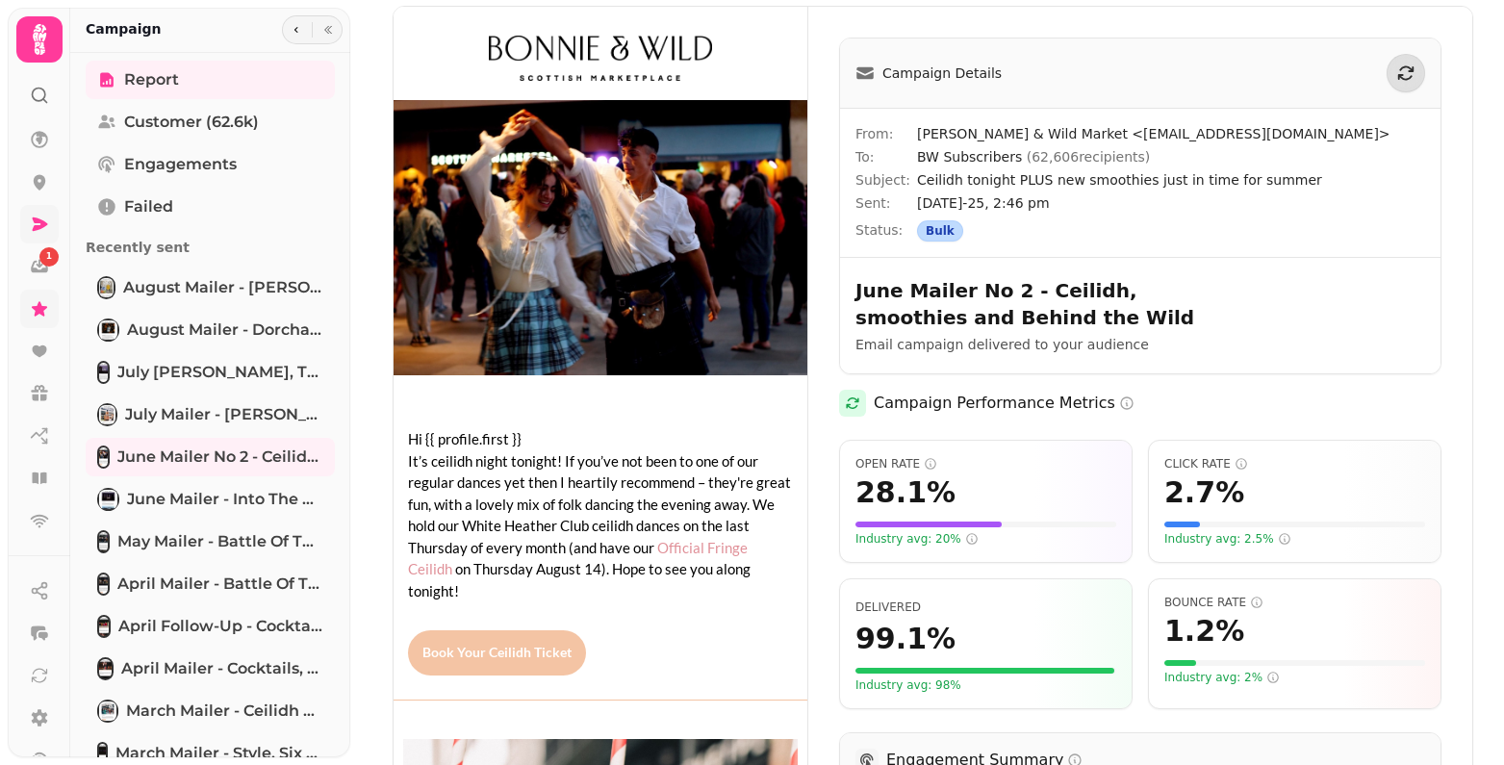
scroll to position [0, 0]
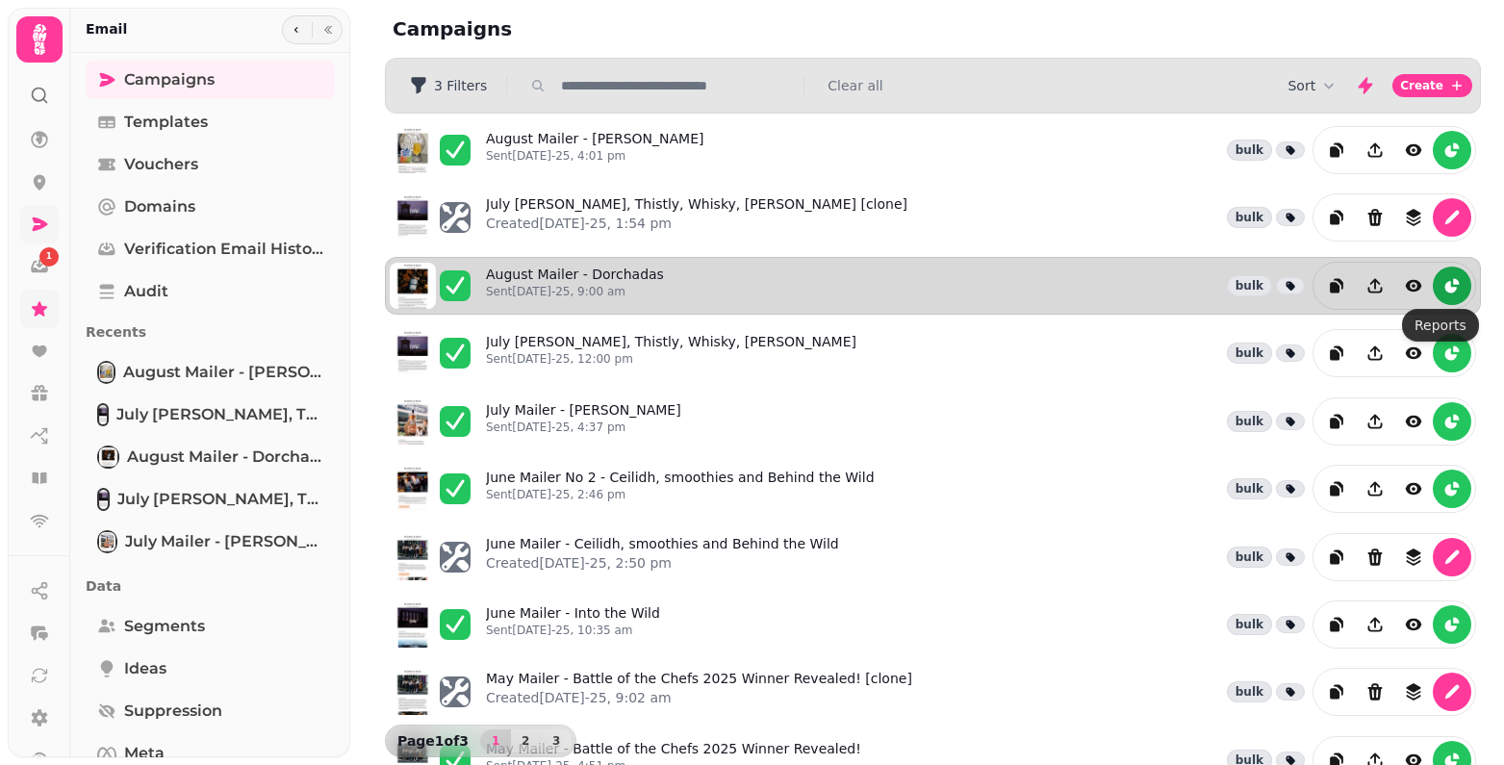
click at [1442, 281] on icon "reports" at bounding box center [1451, 285] width 19 height 19
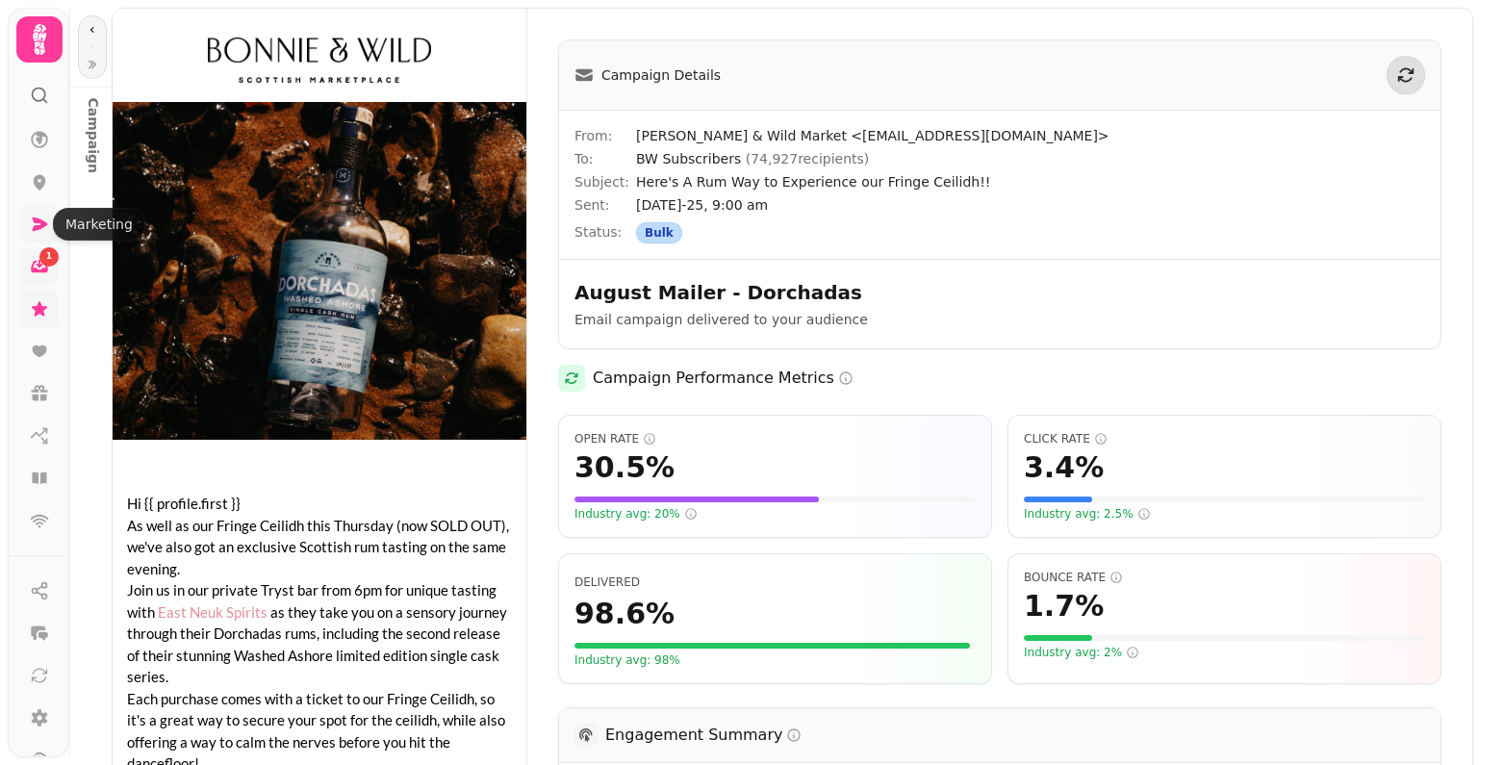
click at [44, 260] on div "1" at bounding box center [48, 256] width 19 height 19
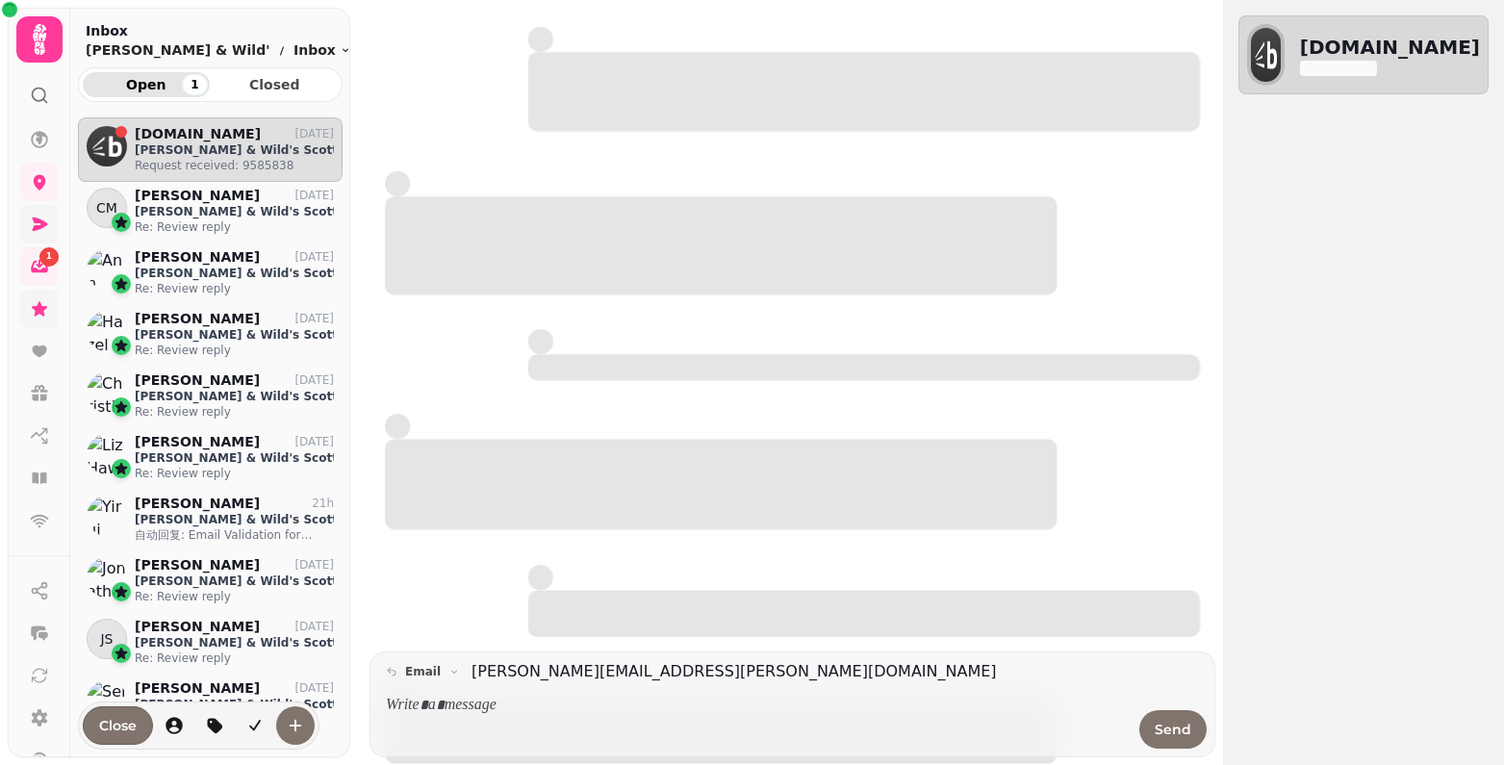
scroll to position [602, 250]
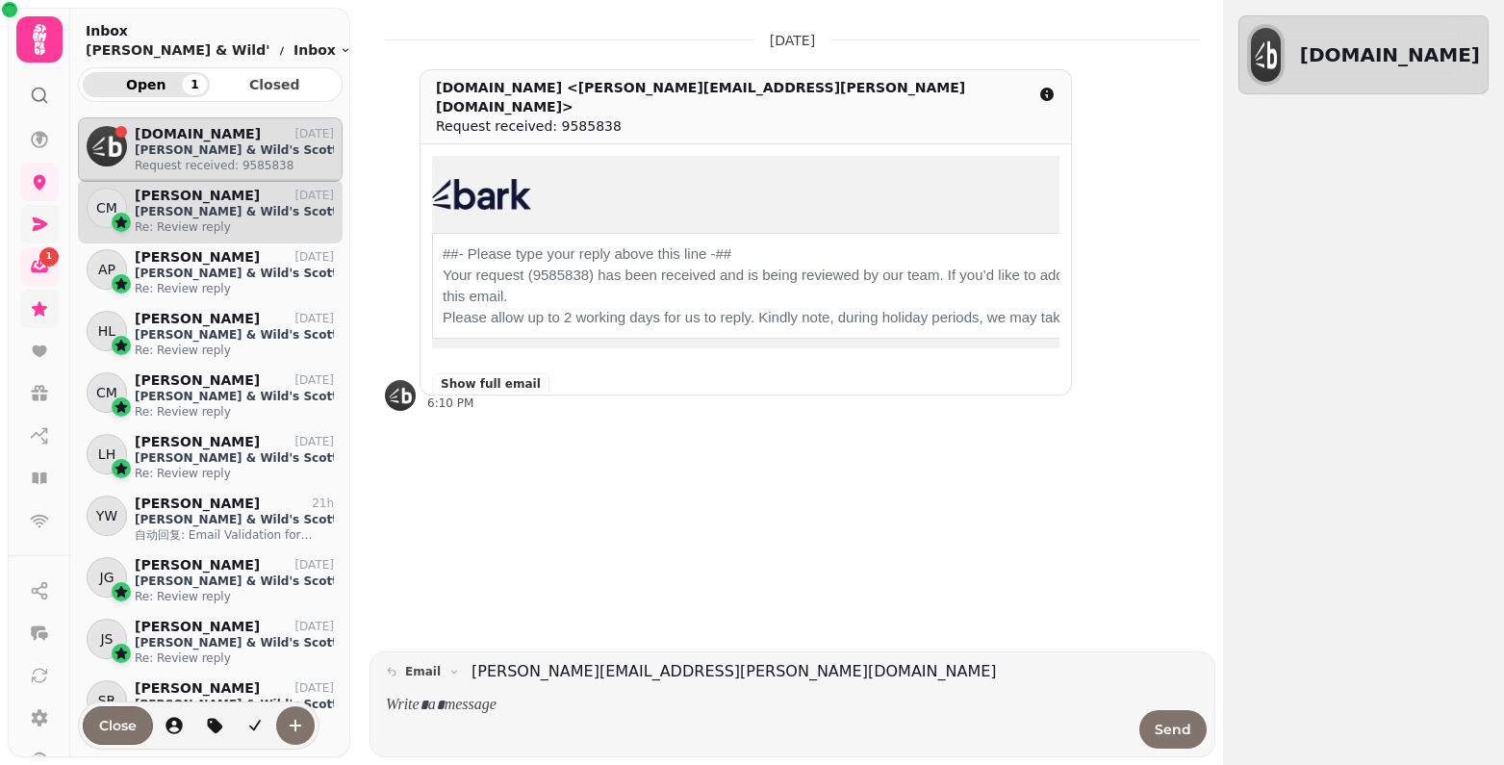
click at [156, 204] on p "Bonnie & Wild's Scottish Marketplace" at bounding box center [234, 211] width 199 height 15
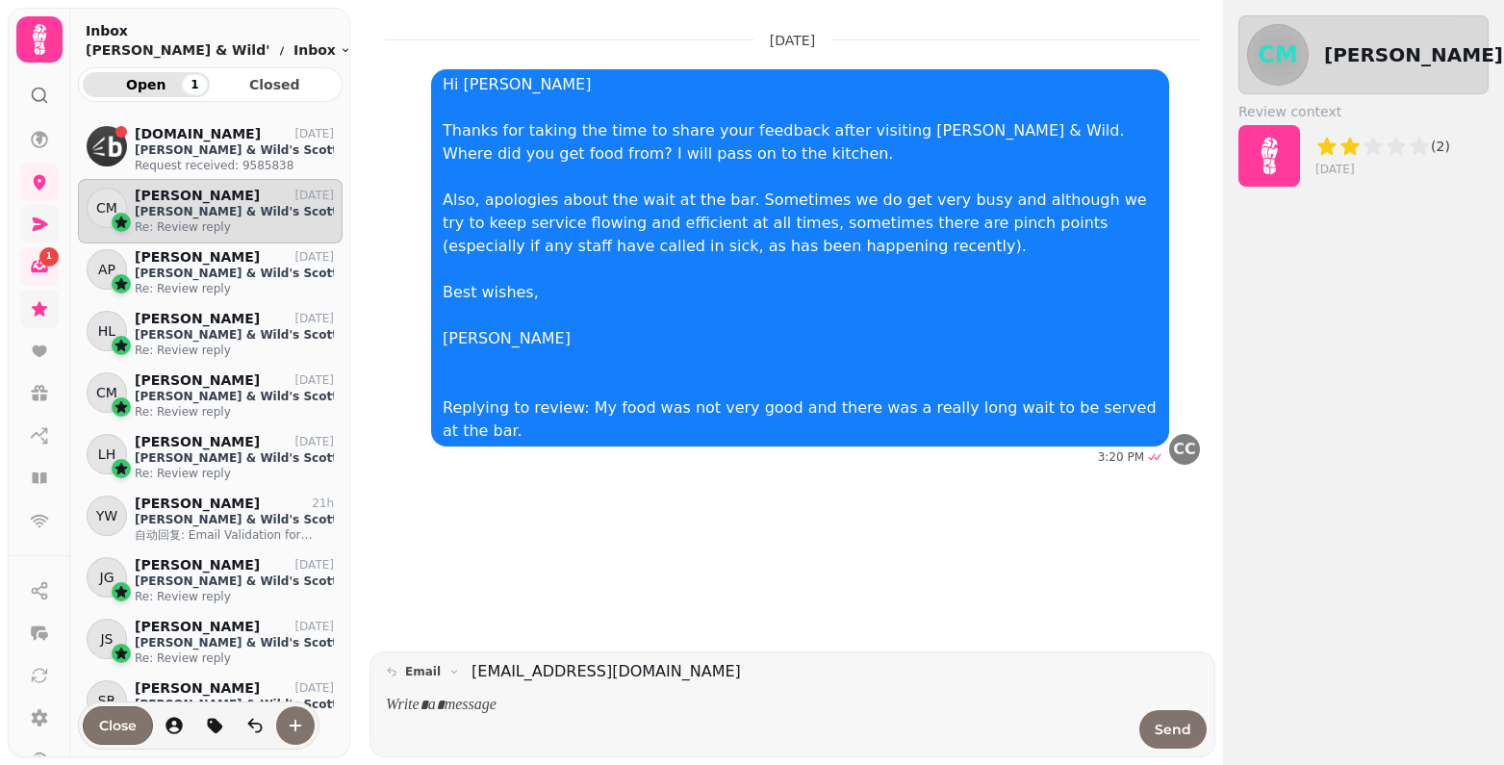
click at [147, 91] on span "Open 1" at bounding box center [146, 84] width 96 height 13
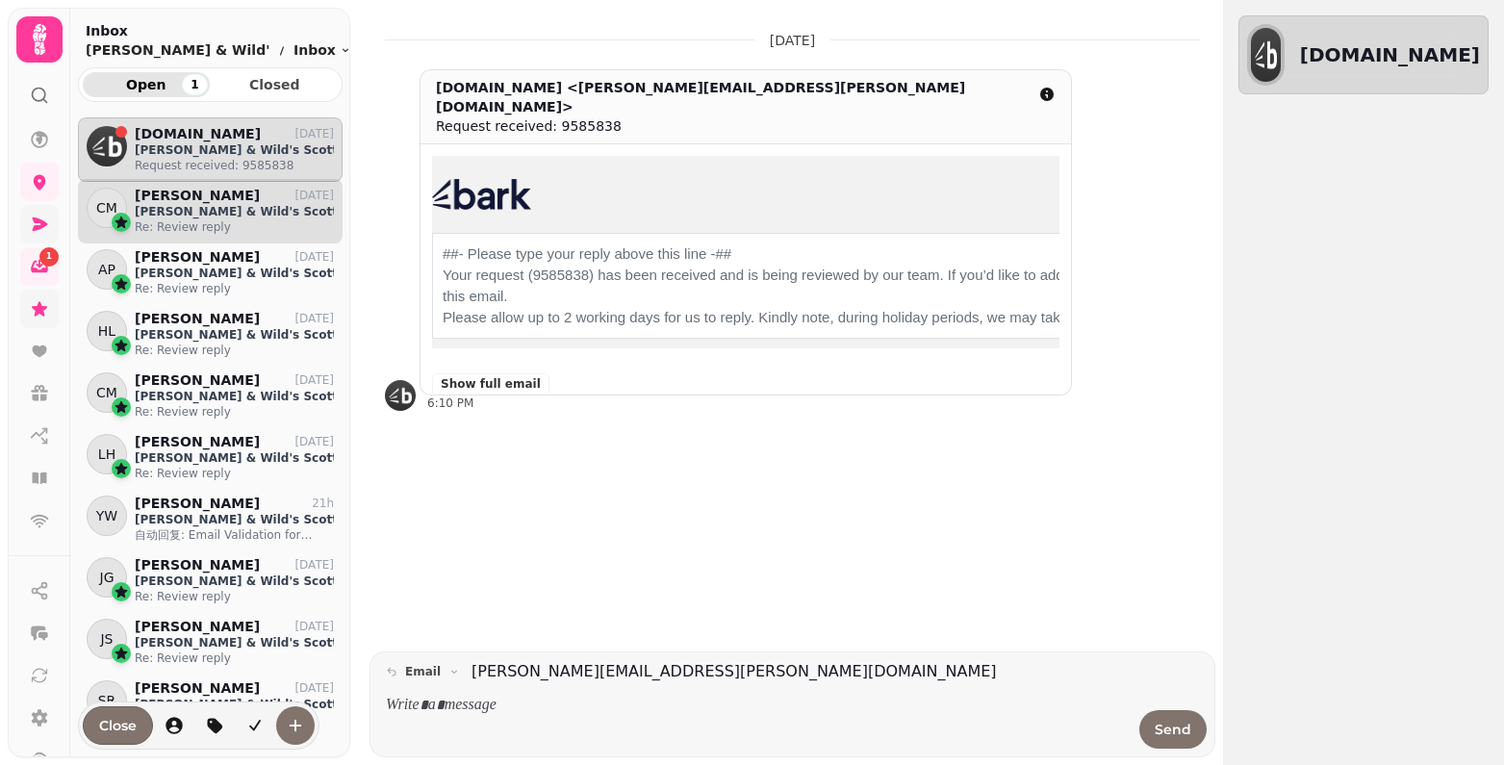
click at [220, 220] on p "Re: Review reply" at bounding box center [234, 226] width 199 height 15
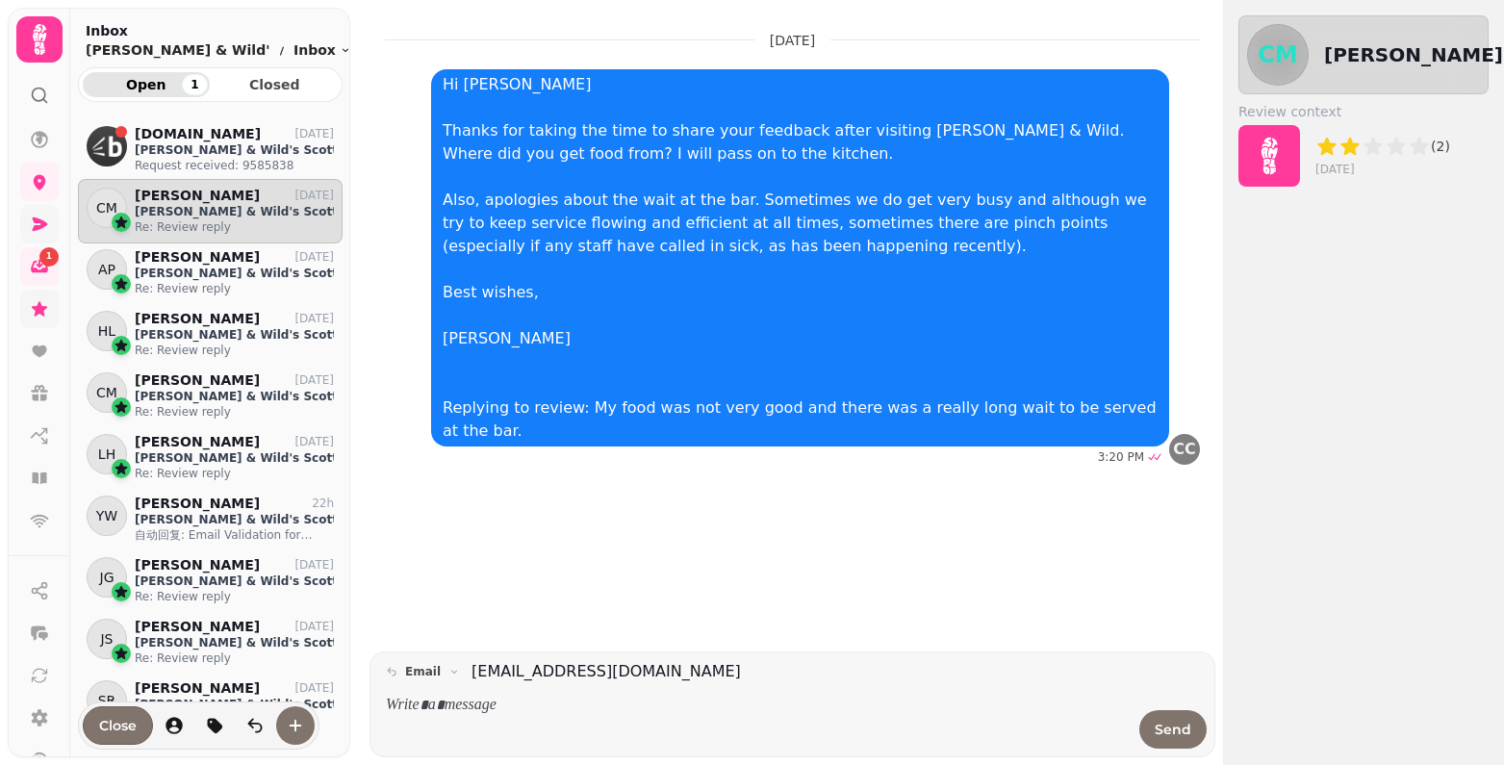
click at [27, 233] on link at bounding box center [39, 224] width 38 height 38
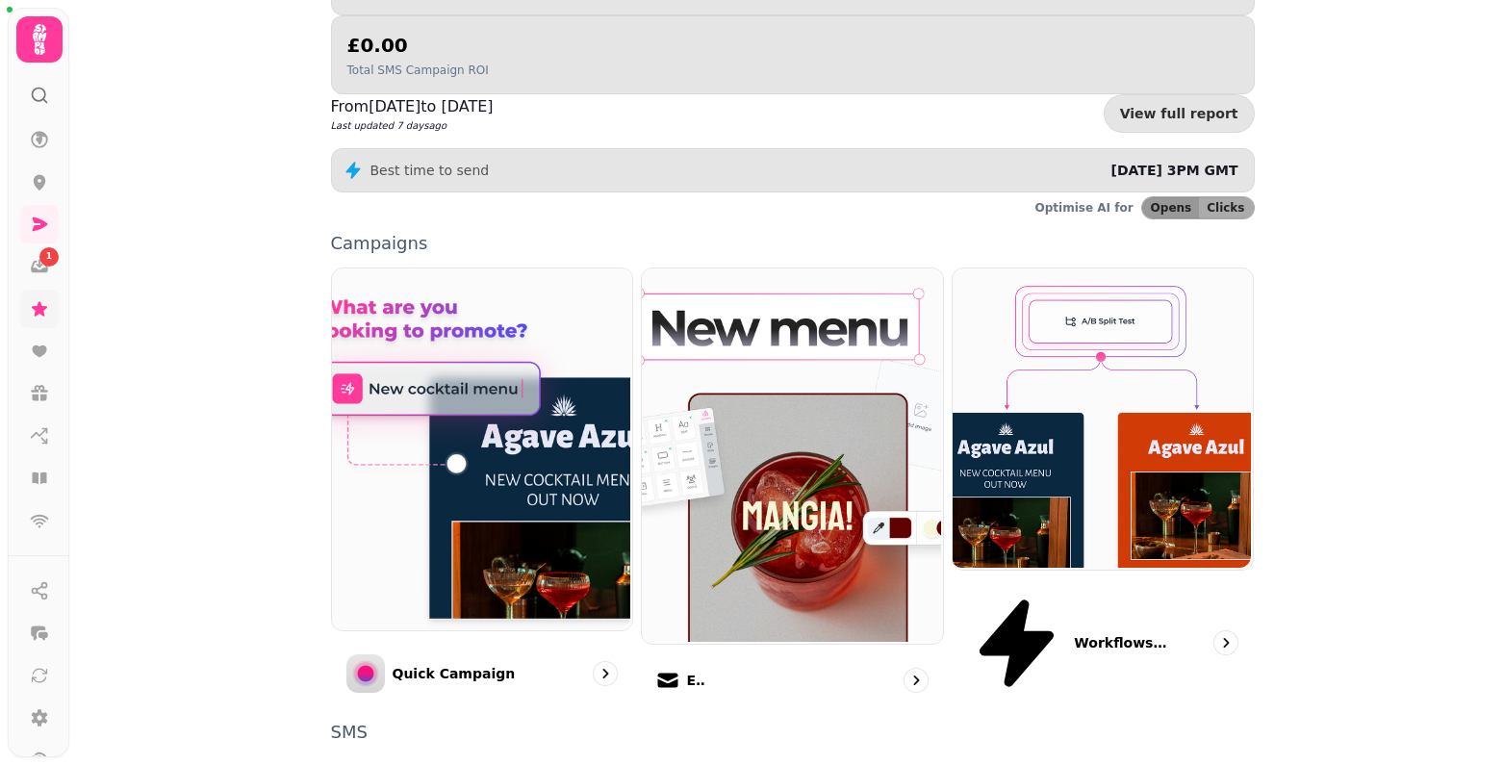
scroll to position [385, 0]
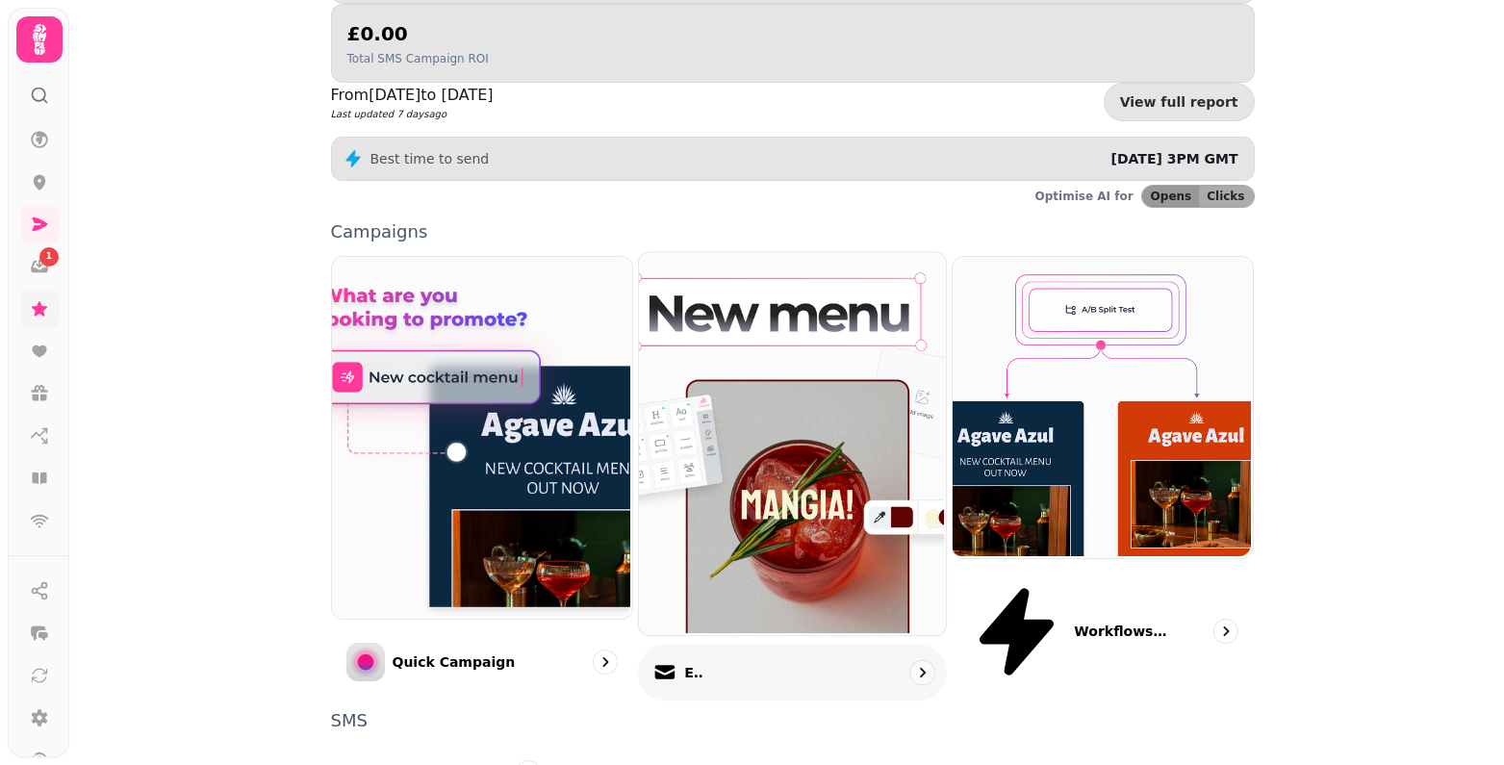
click at [693, 663] on p "Email" at bounding box center [693, 672] width 19 height 19
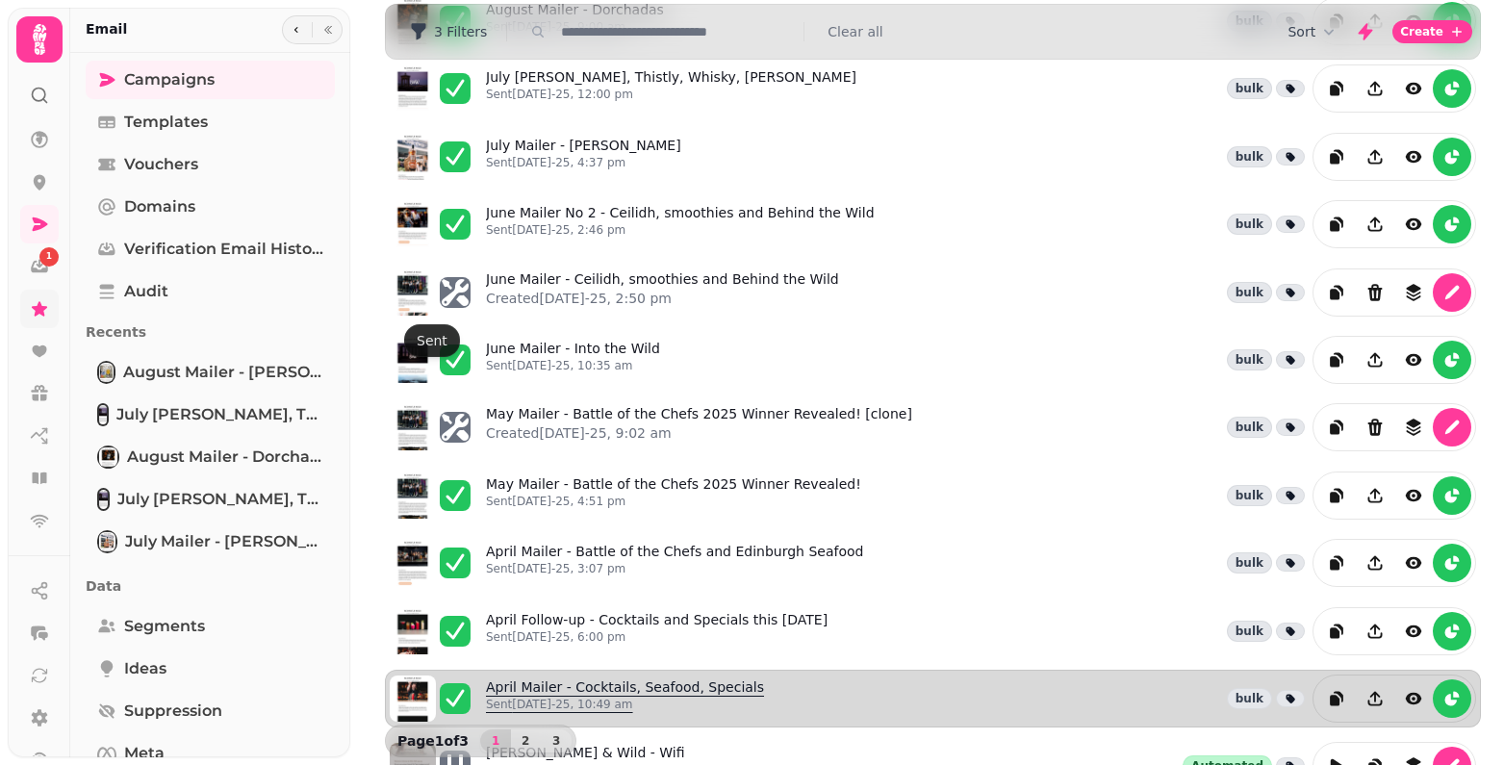
scroll to position [289, 0]
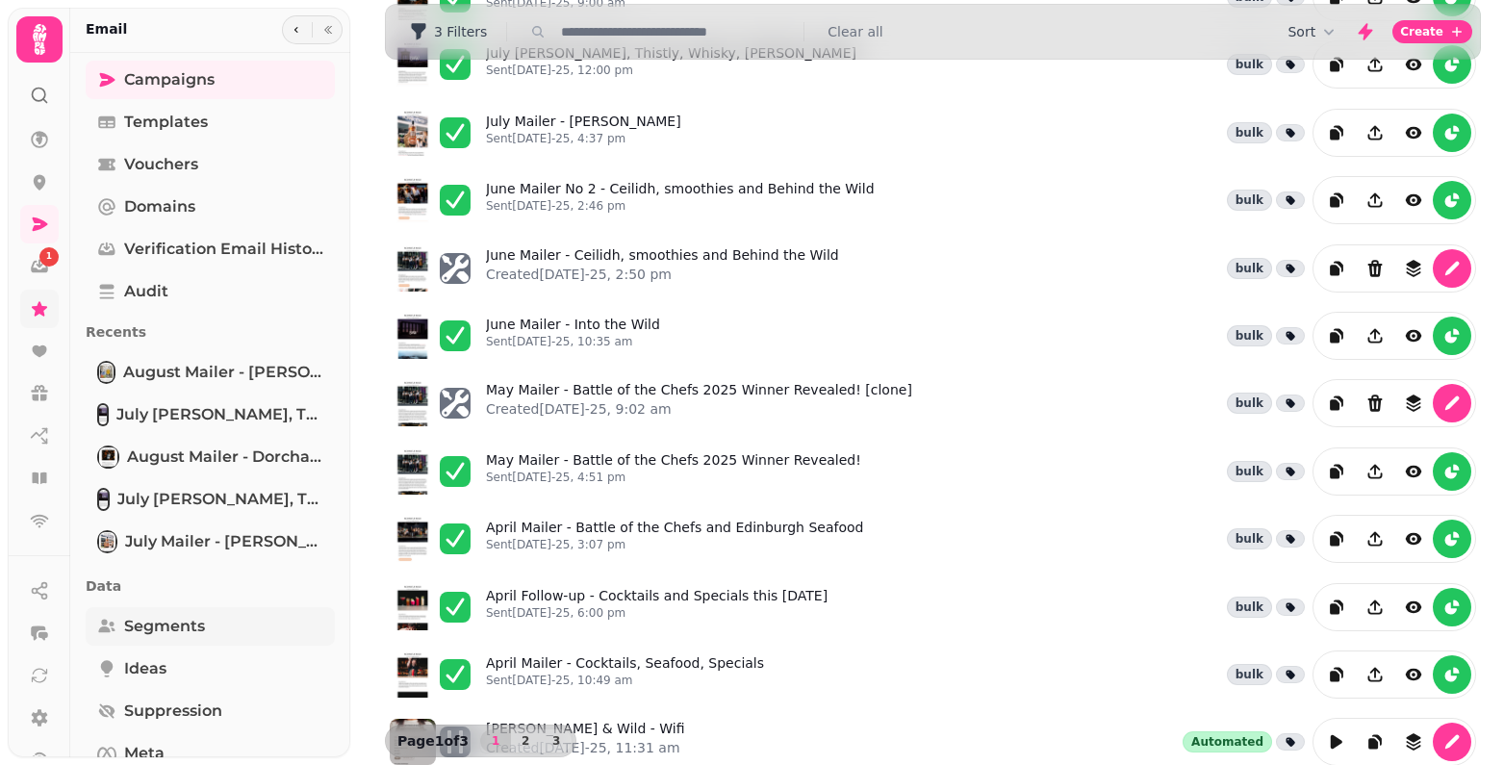
click at [185, 629] on span "Segments" at bounding box center [164, 626] width 81 height 23
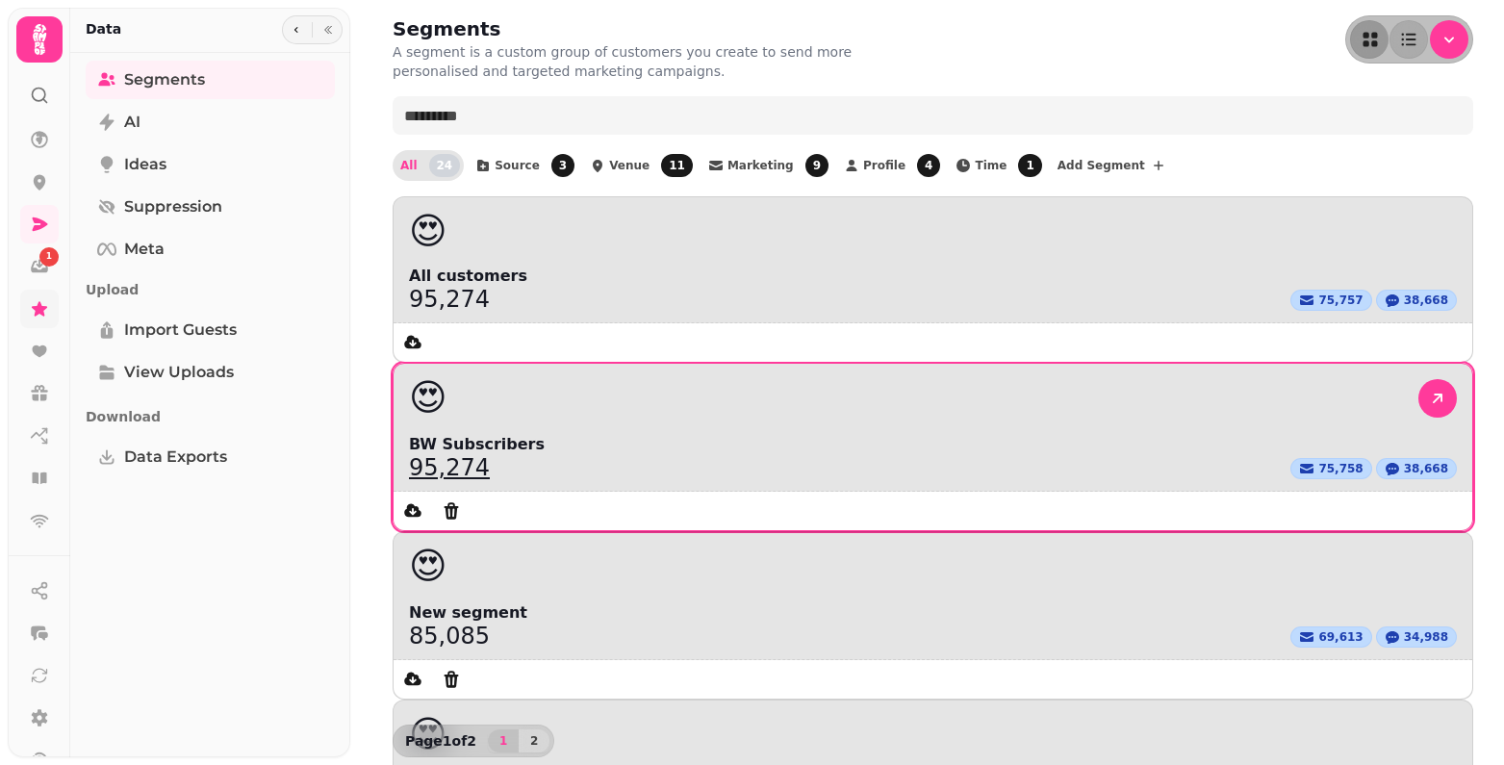
click at [490, 456] on link "95,274" at bounding box center [449, 467] width 81 height 23
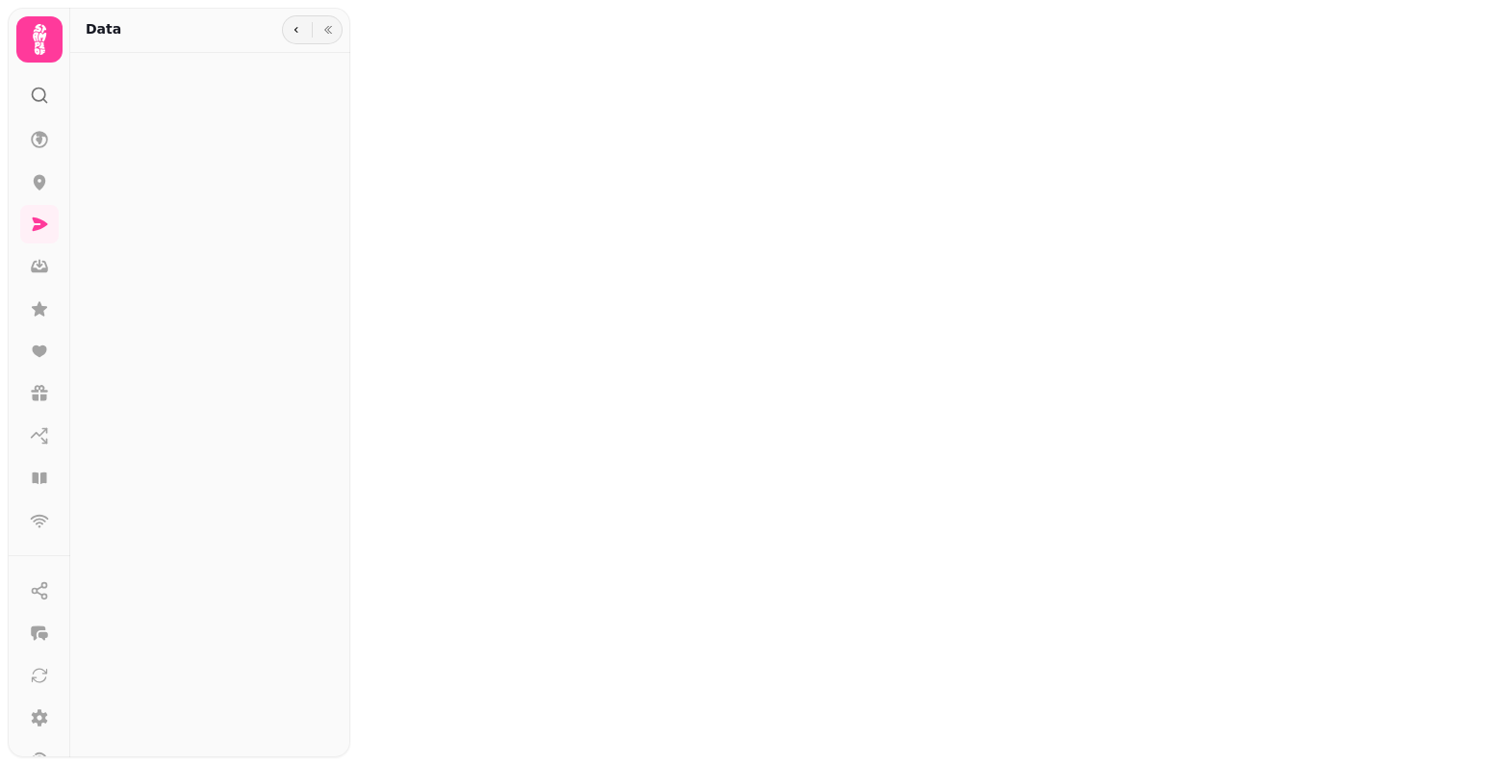
select select "**"
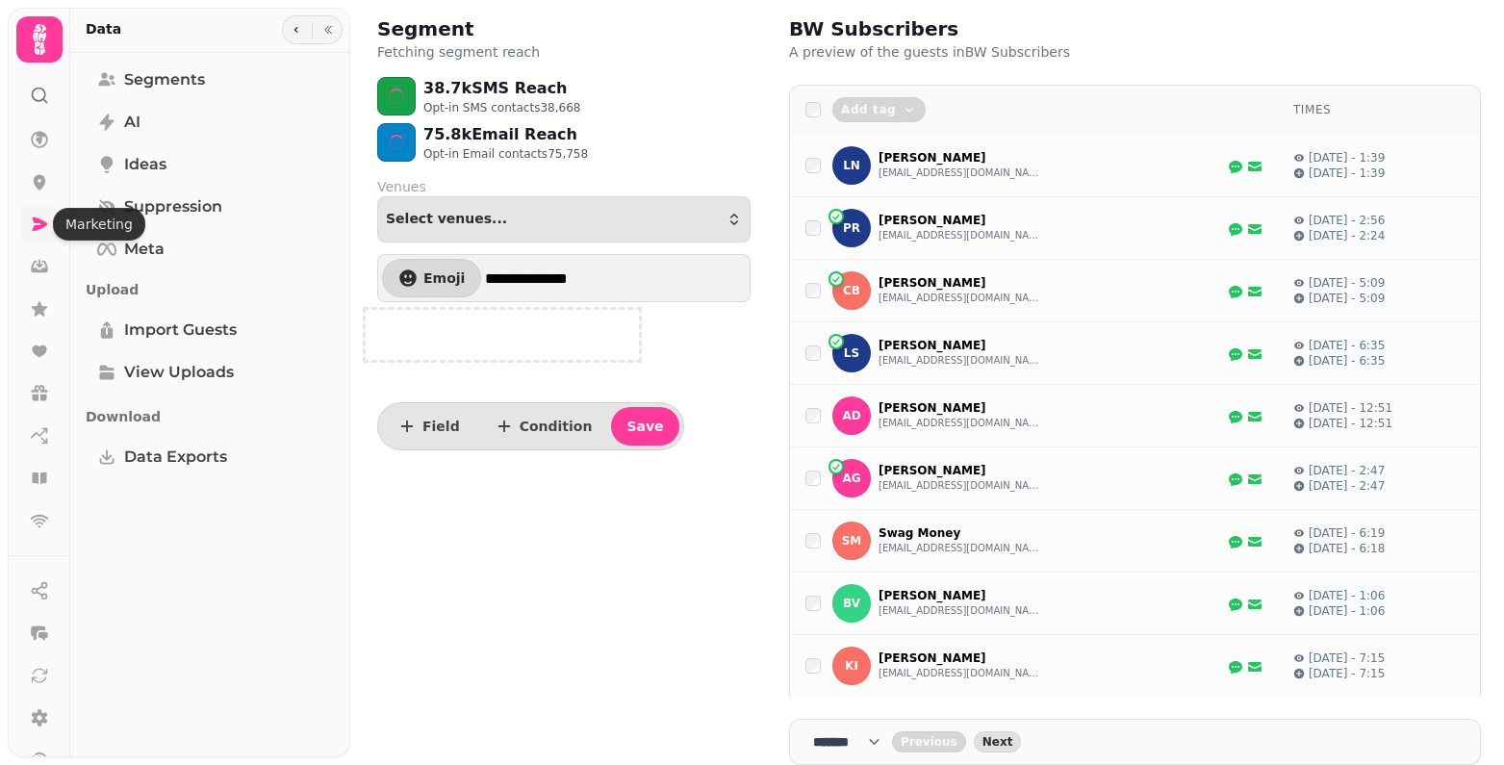
click at [44, 222] on icon at bounding box center [40, 223] width 15 height 13
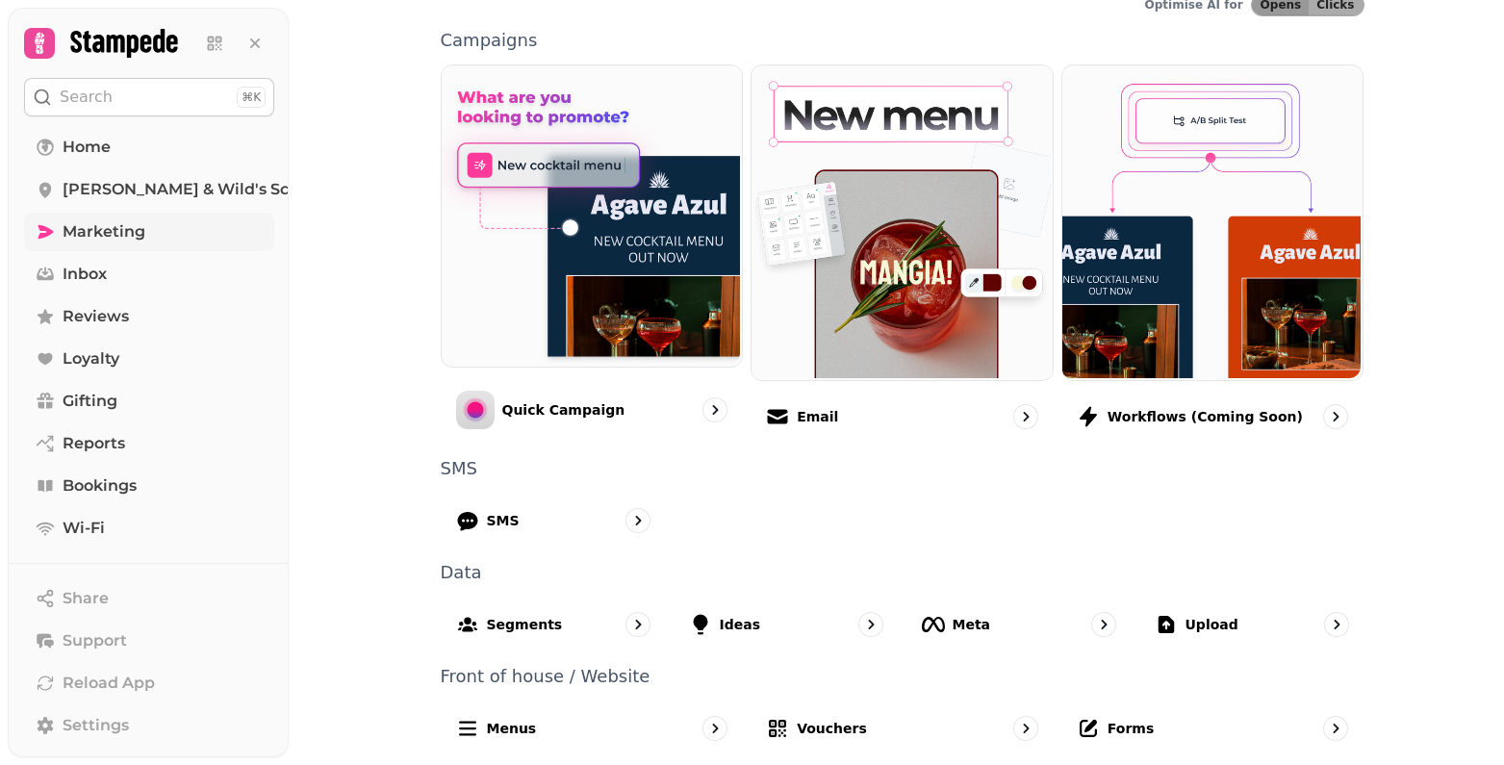
scroll to position [437, 0]
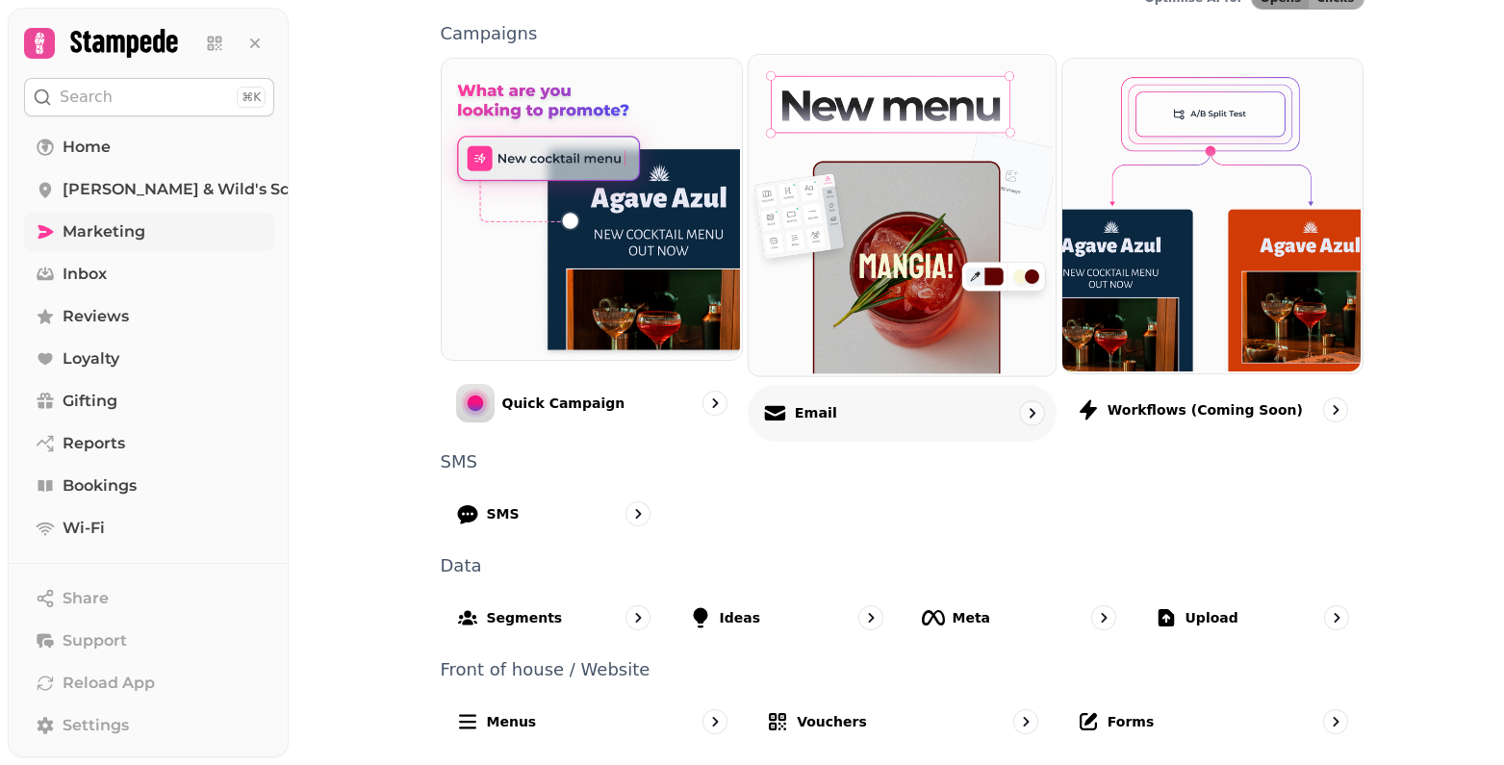
click at [807, 414] on p "Email" at bounding box center [816, 412] width 42 height 19
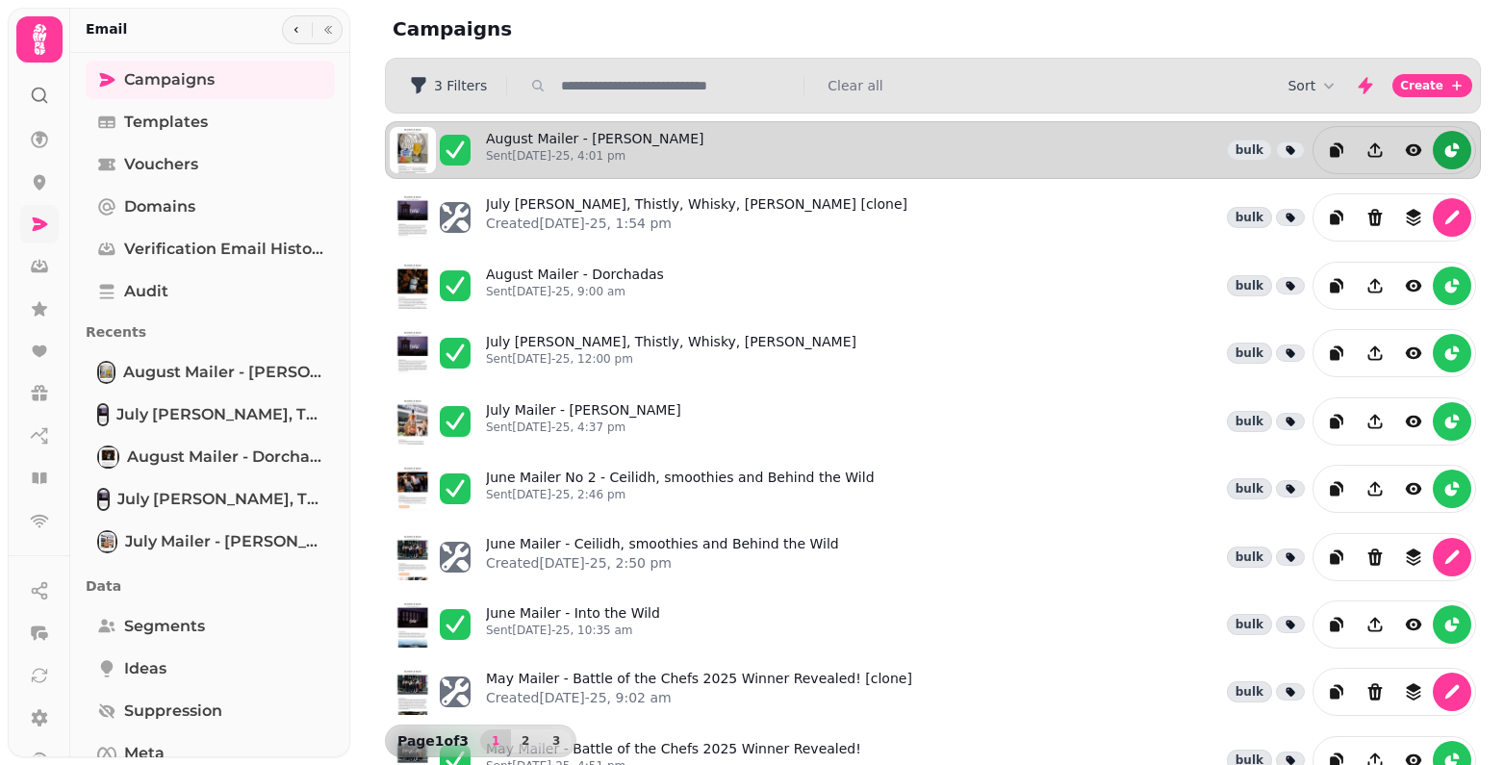
click at [1442, 150] on icon "reports" at bounding box center [1451, 149] width 19 height 19
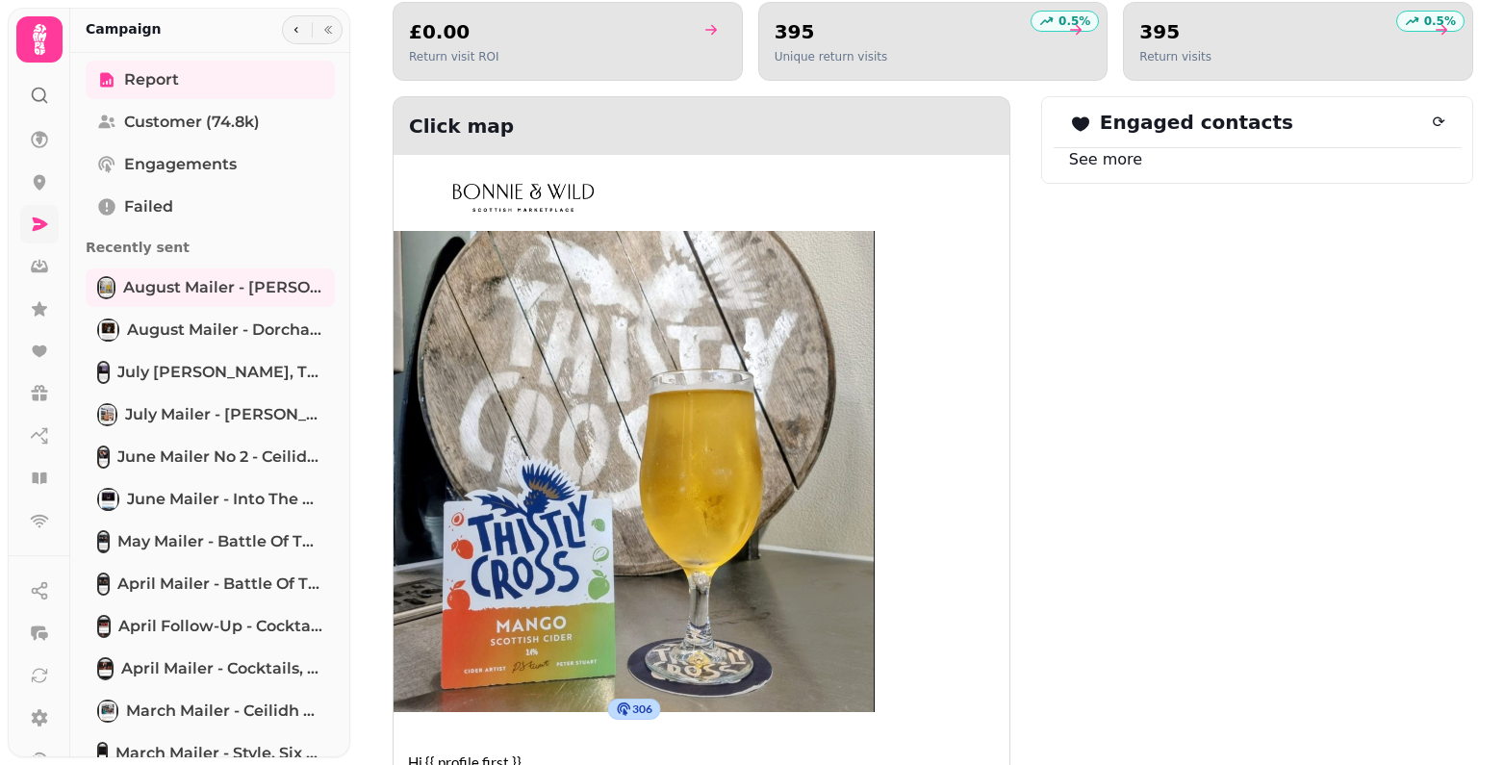
scroll to position [1787, 0]
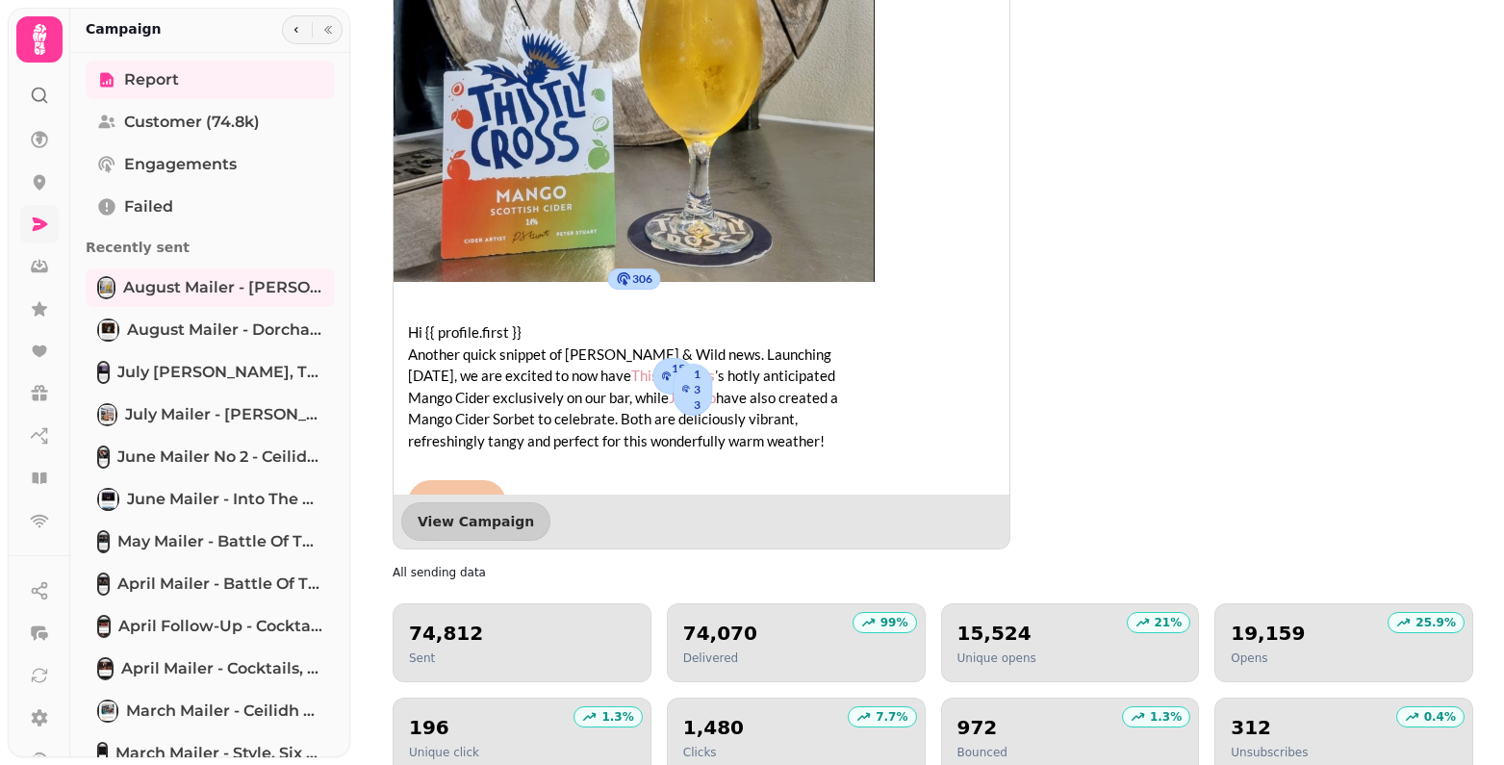
click at [446, 620] on h2 "74,812" at bounding box center [446, 633] width 74 height 27
copy h2 "74,812"
